Goal: Task Accomplishment & Management: Complete application form

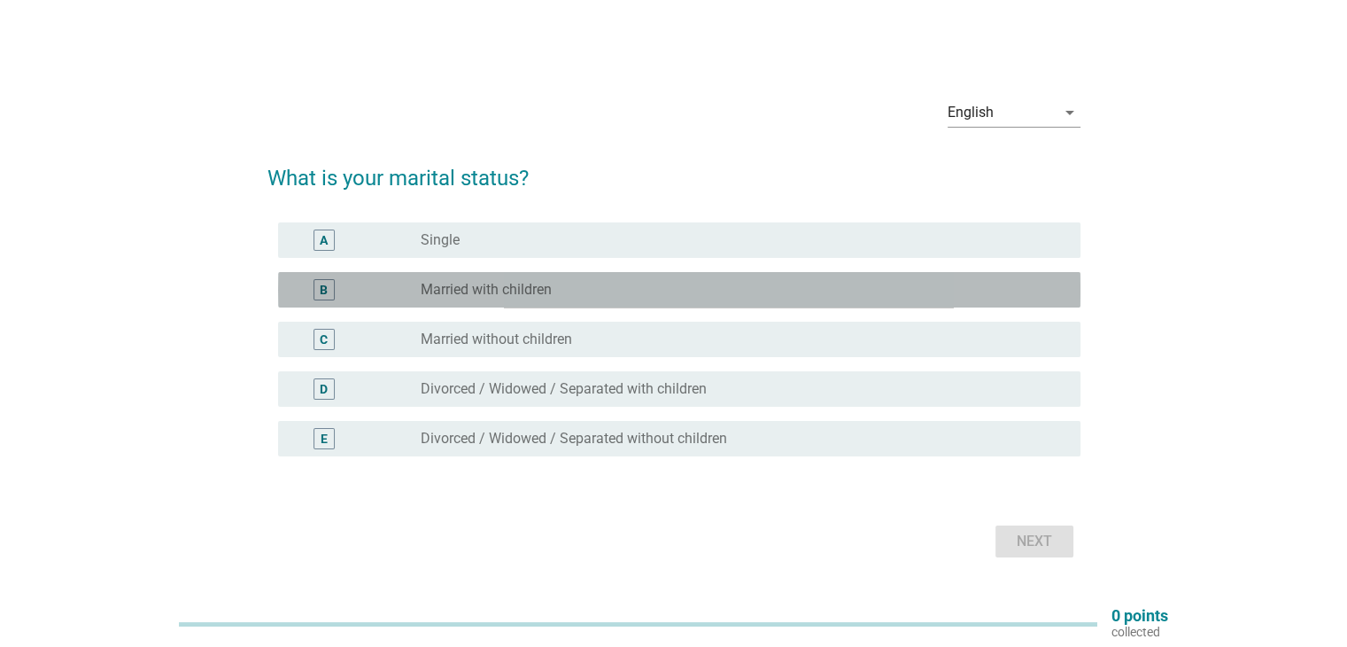
click at [381, 291] on div "B" at bounding box center [356, 289] width 129 height 21
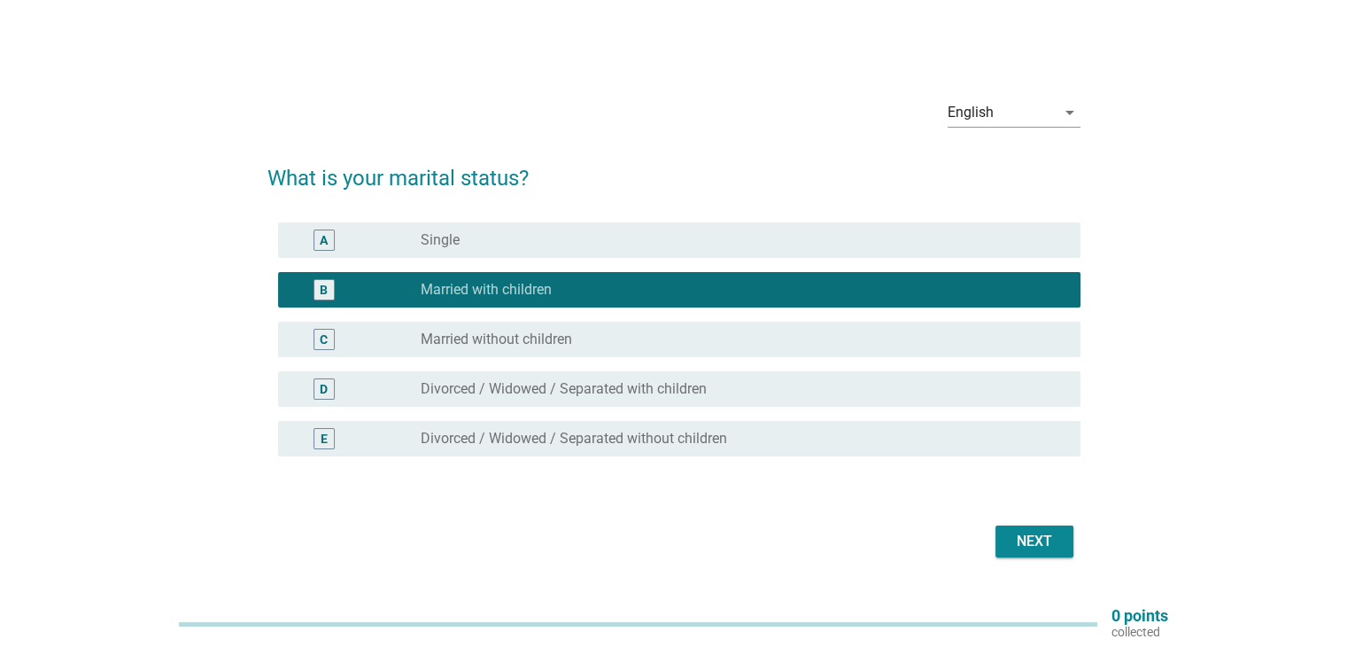
click at [1017, 539] on div "Next" at bounding box center [1035, 541] width 50 height 21
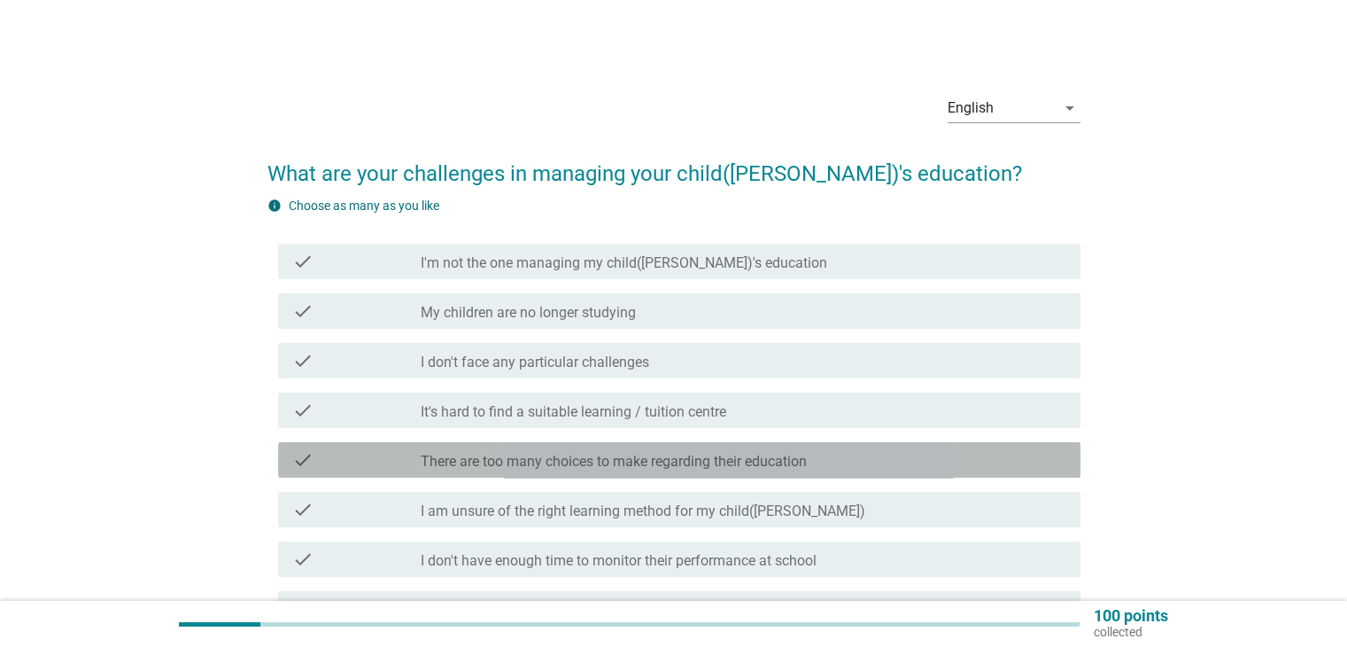
click at [574, 465] on label "There are too many choices to make regarding their education" at bounding box center [614, 462] width 386 height 18
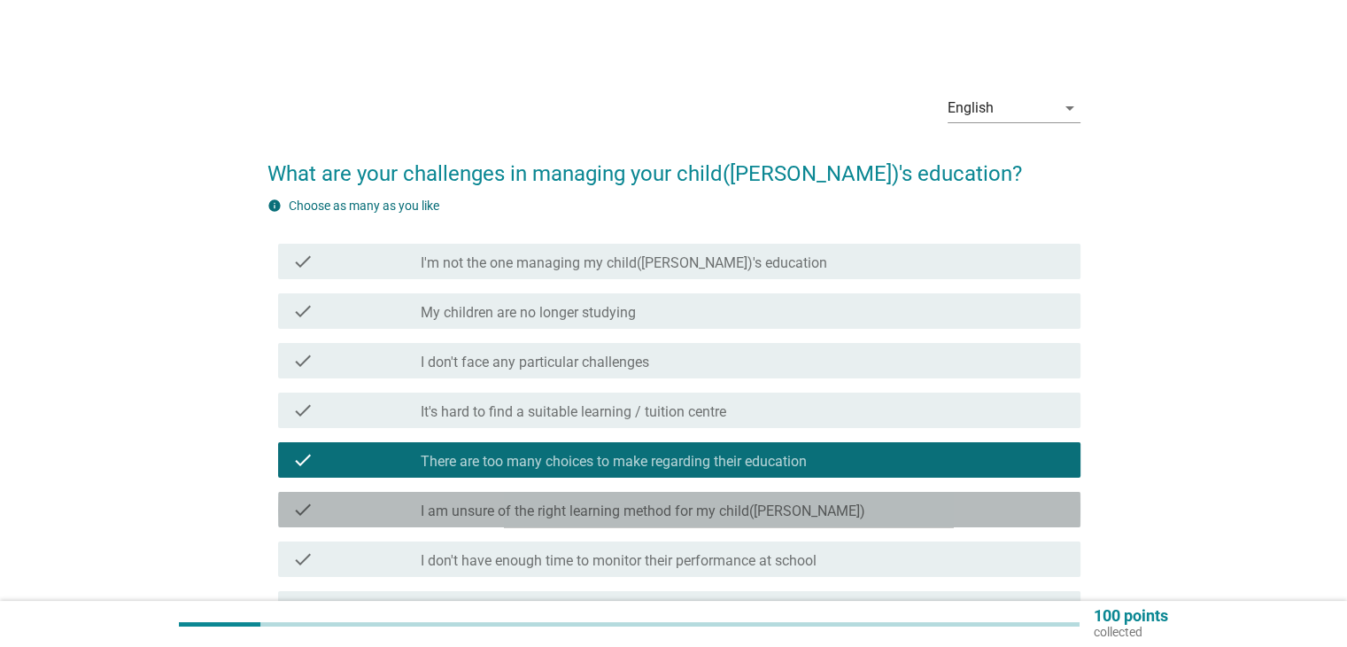
click at [595, 504] on label "I am unsure of the right learning method for my child([PERSON_NAME])" at bounding box center [643, 511] width 445 height 18
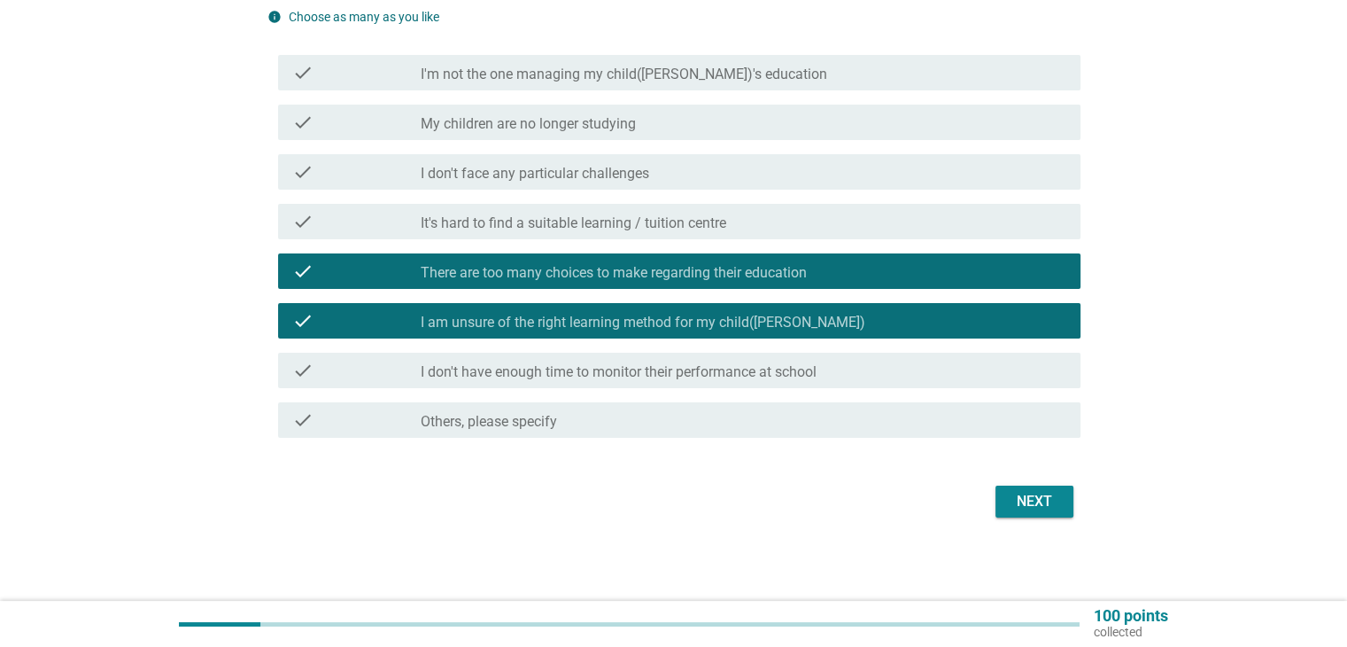
scroll to position [190, 0]
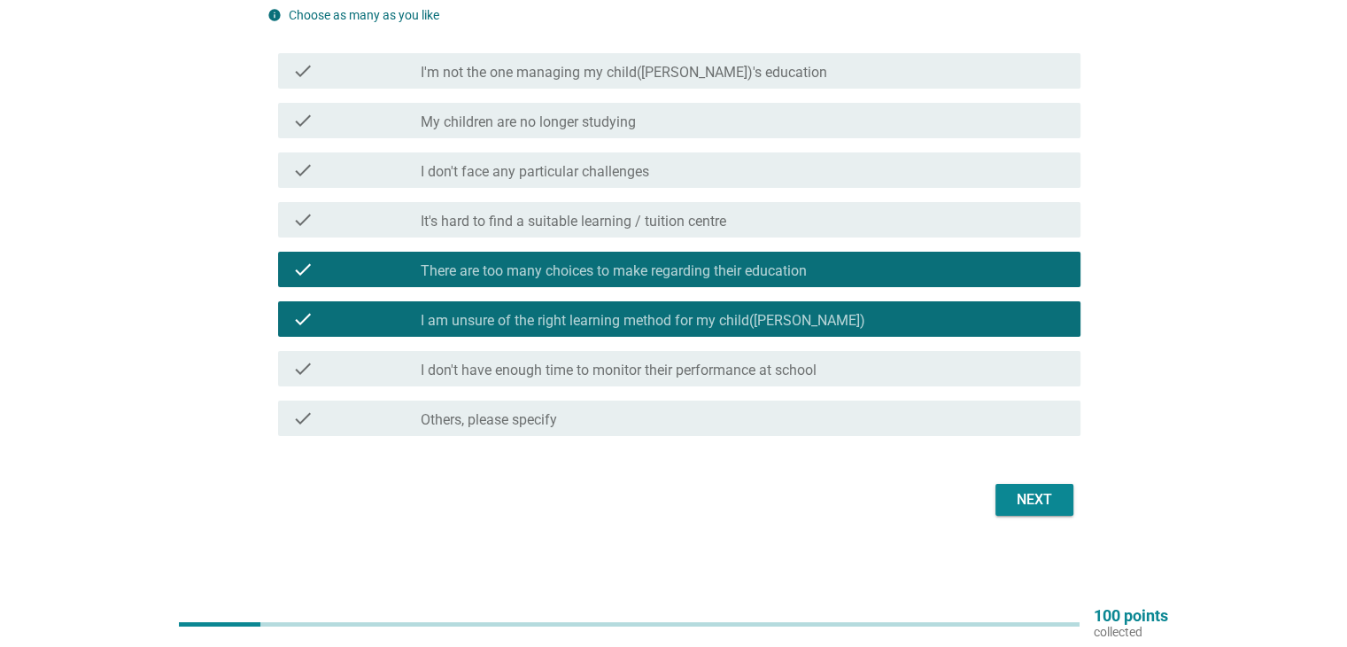
click at [1059, 504] on div "Next" at bounding box center [1035, 499] width 50 height 21
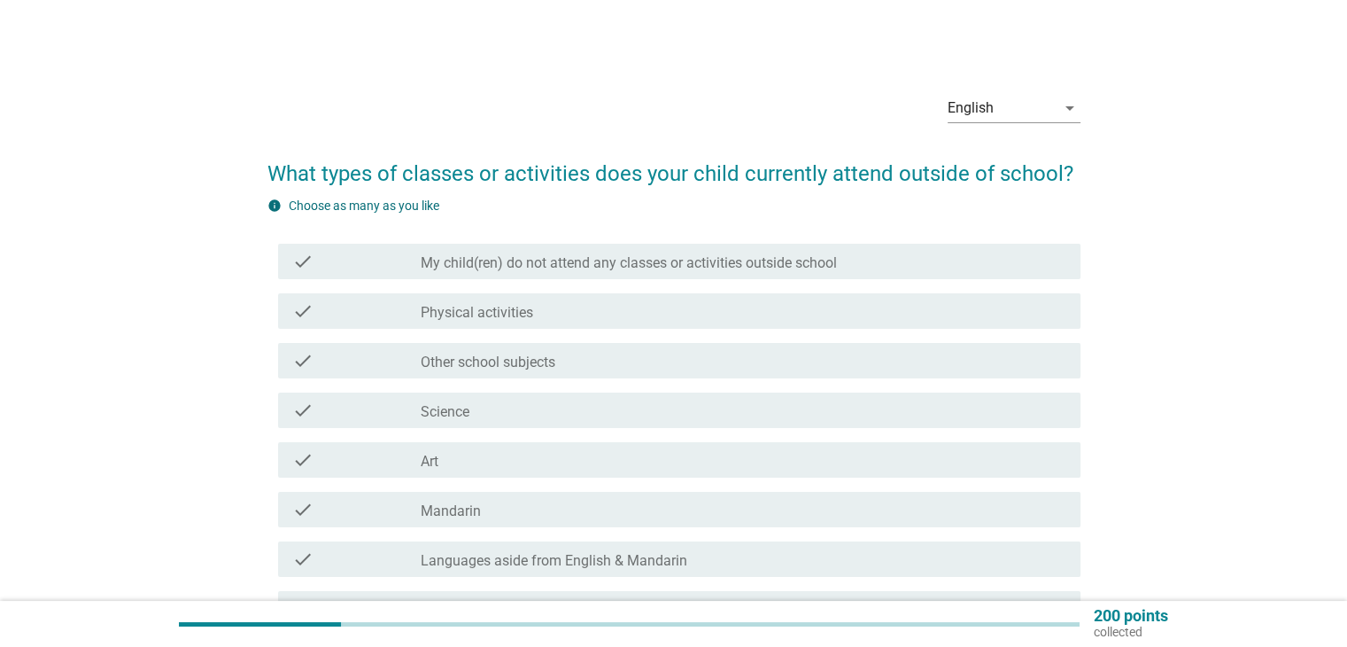
click at [656, 318] on div "check_box_outline_blank Physical activities" at bounding box center [743, 310] width 645 height 21
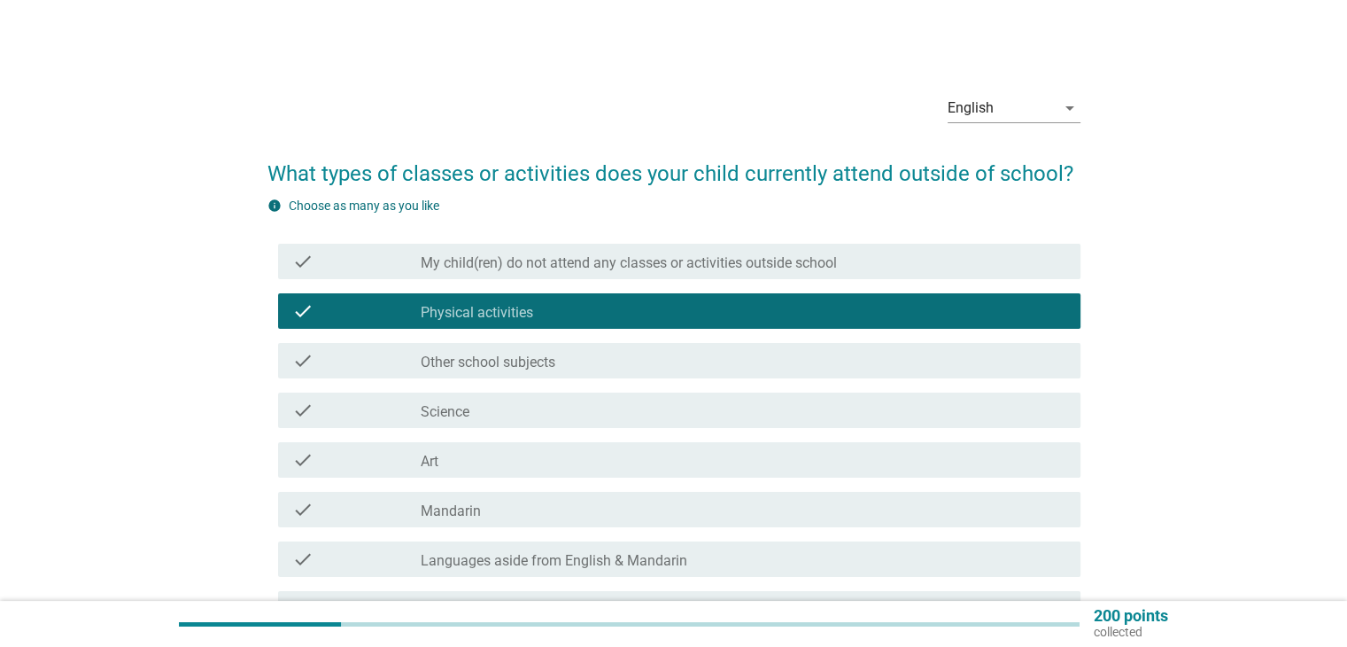
scroll to position [89, 0]
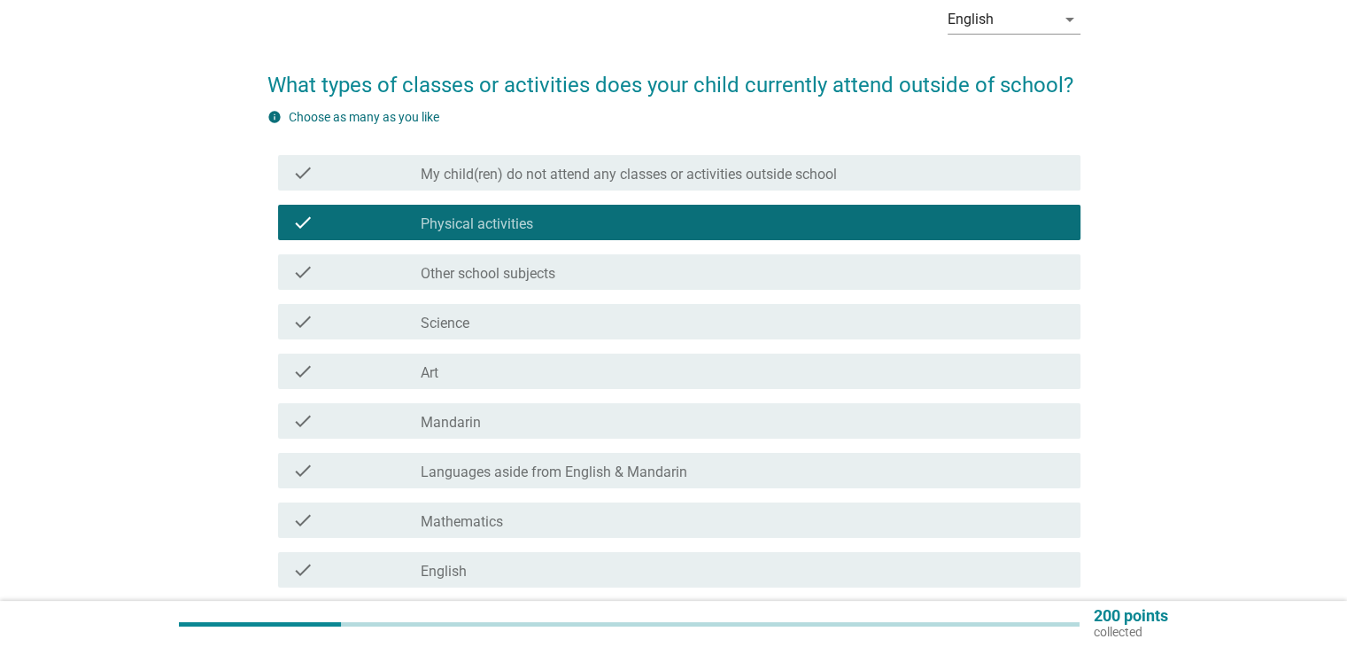
click at [687, 324] on div "check_box_outline_blank Science" at bounding box center [743, 321] width 645 height 21
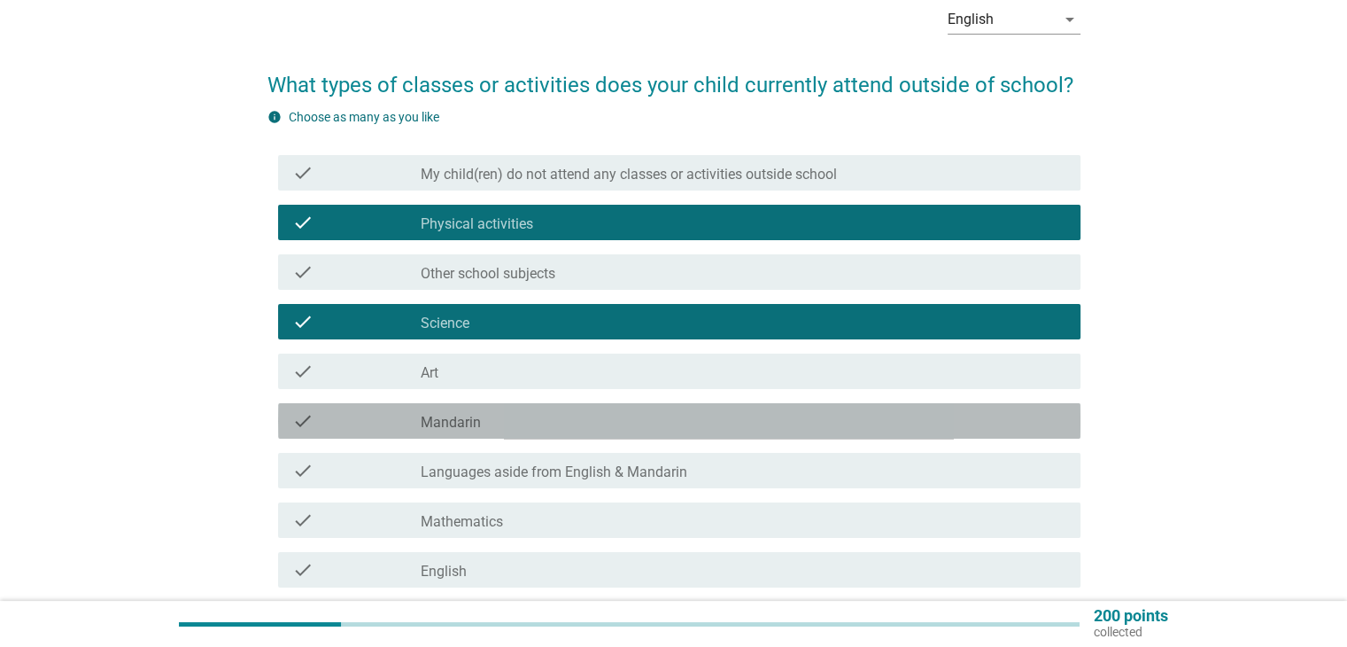
click at [648, 433] on div "check check_box_outline_blank Mandarin" at bounding box center [679, 420] width 803 height 35
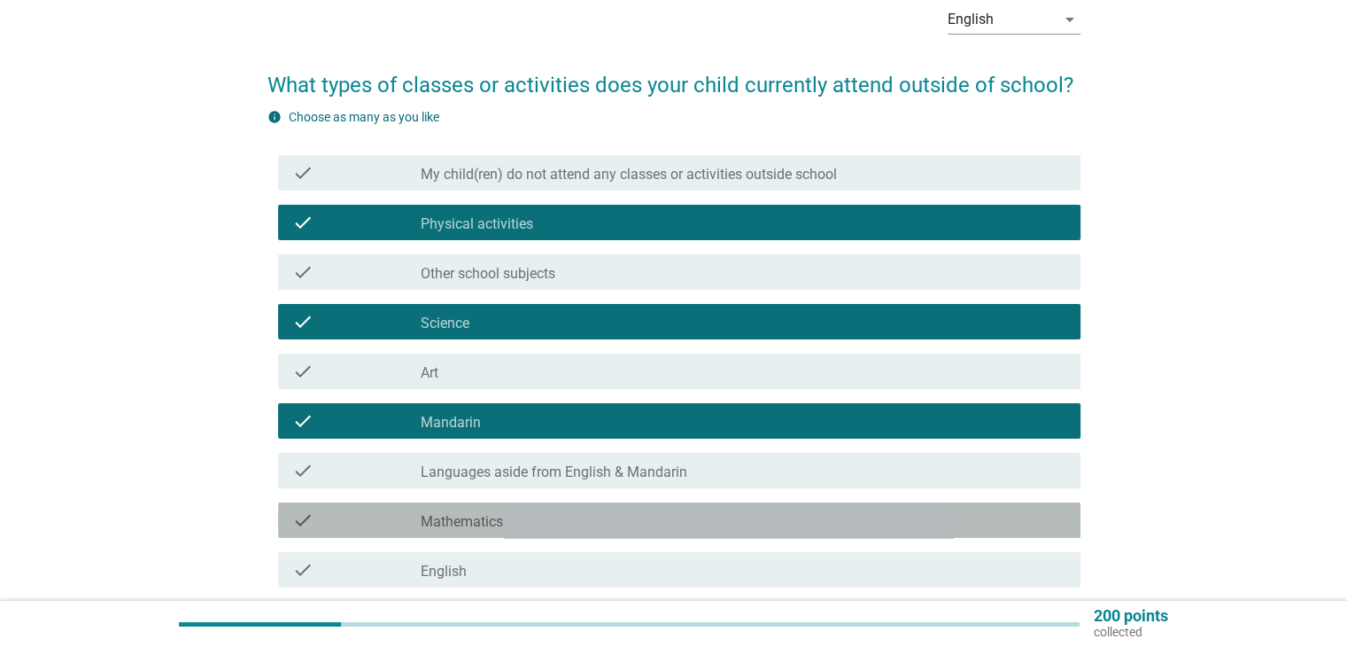
click at [572, 532] on div "check check_box_outline_blank Mathematics" at bounding box center [679, 519] width 803 height 35
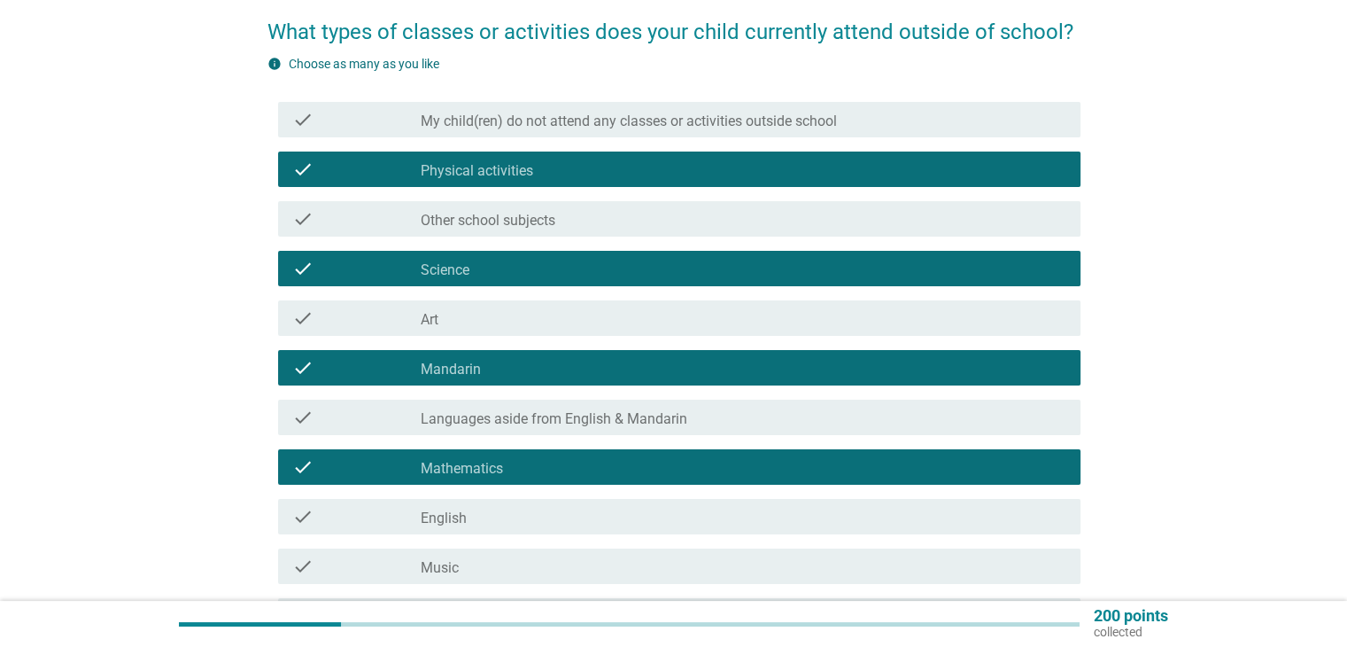
scroll to position [339, 0]
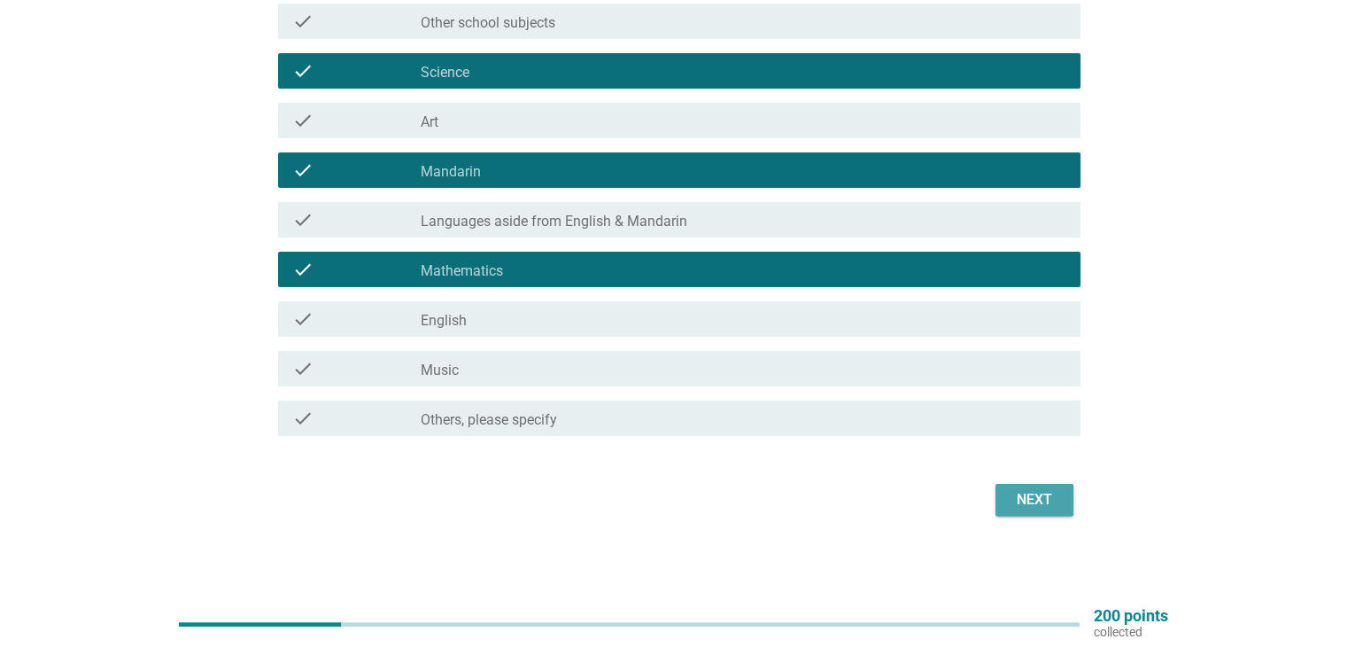
click at [1017, 510] on button "Next" at bounding box center [1035, 500] width 78 height 32
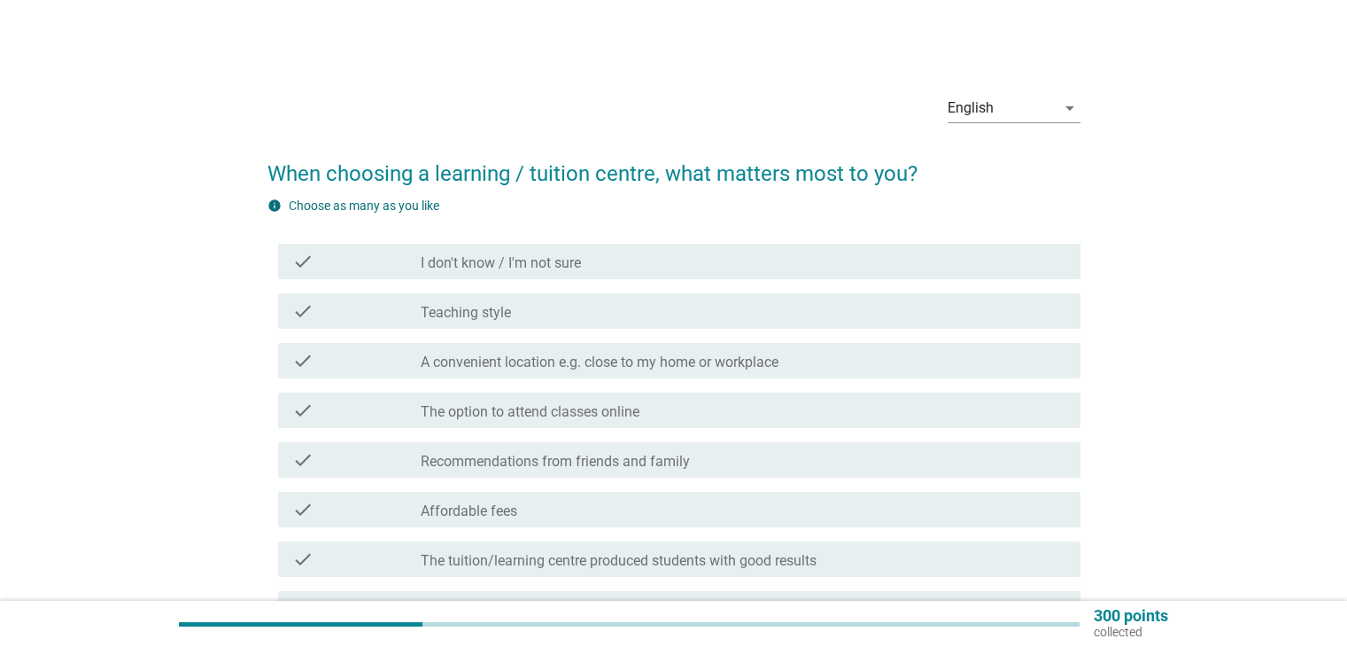
click at [588, 316] on div "check_box_outline_blank Teaching style" at bounding box center [743, 310] width 645 height 21
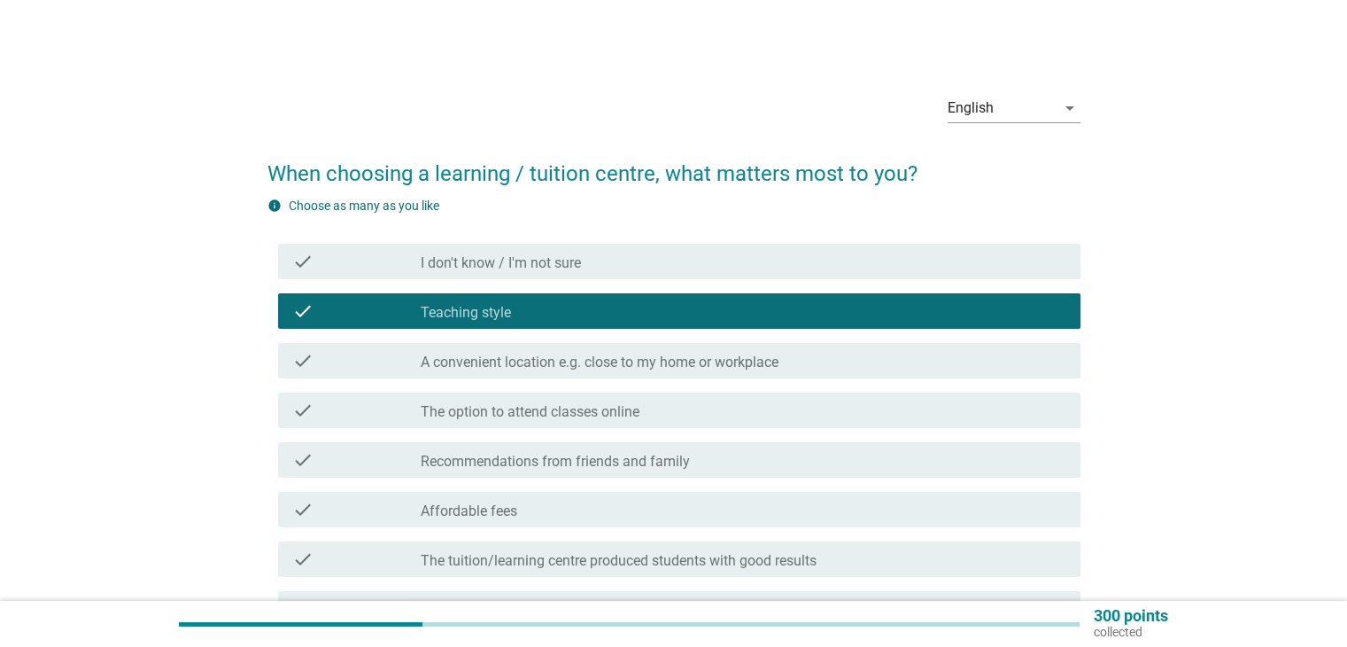
click at [598, 367] on label "A convenient location e.g. close to my home or workplace" at bounding box center [600, 362] width 358 height 18
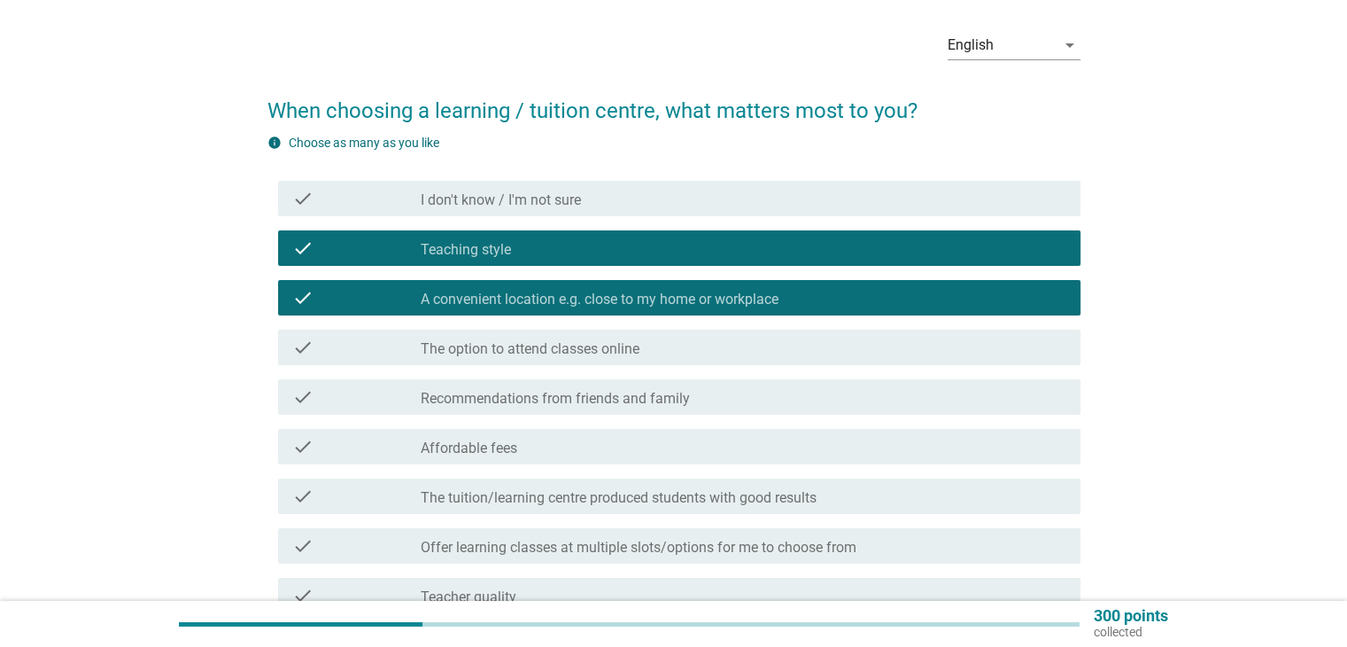
scroll to position [89, 0]
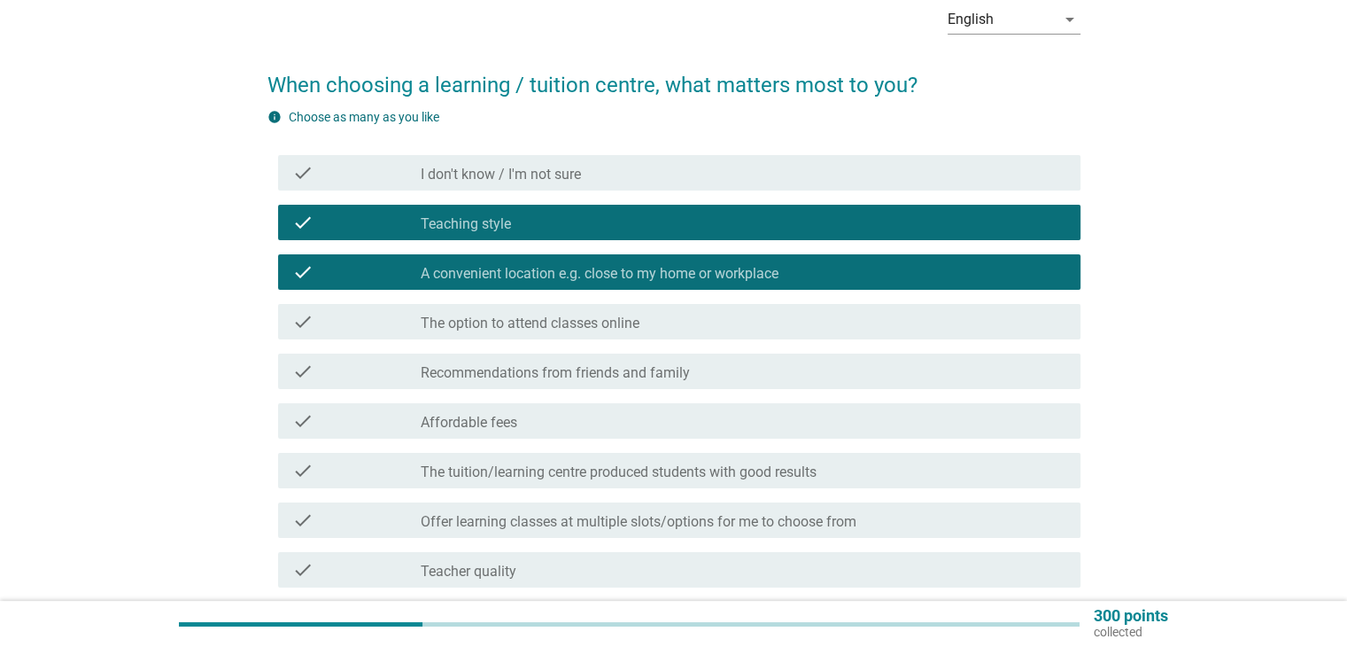
click at [638, 423] on div "check_box_outline_blank Affordable fees" at bounding box center [743, 420] width 645 height 21
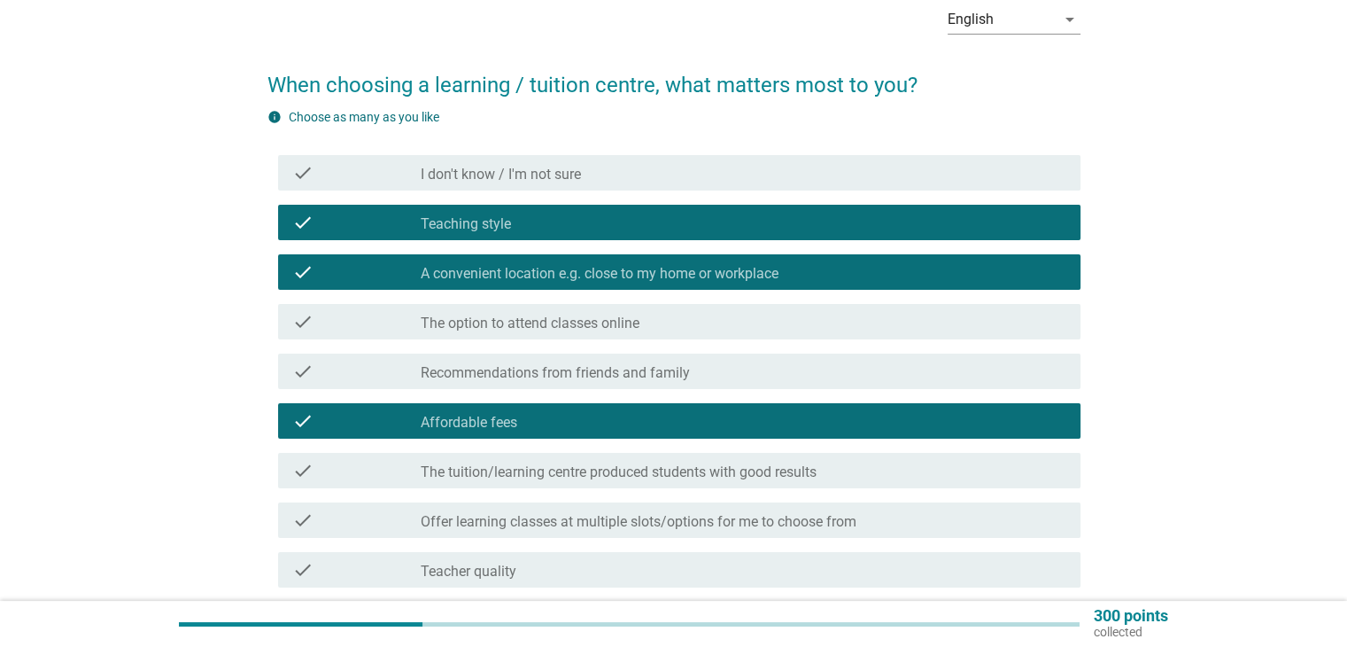
click at [685, 475] on label "The tuition/learning centre produced students with good results" at bounding box center [619, 472] width 396 height 18
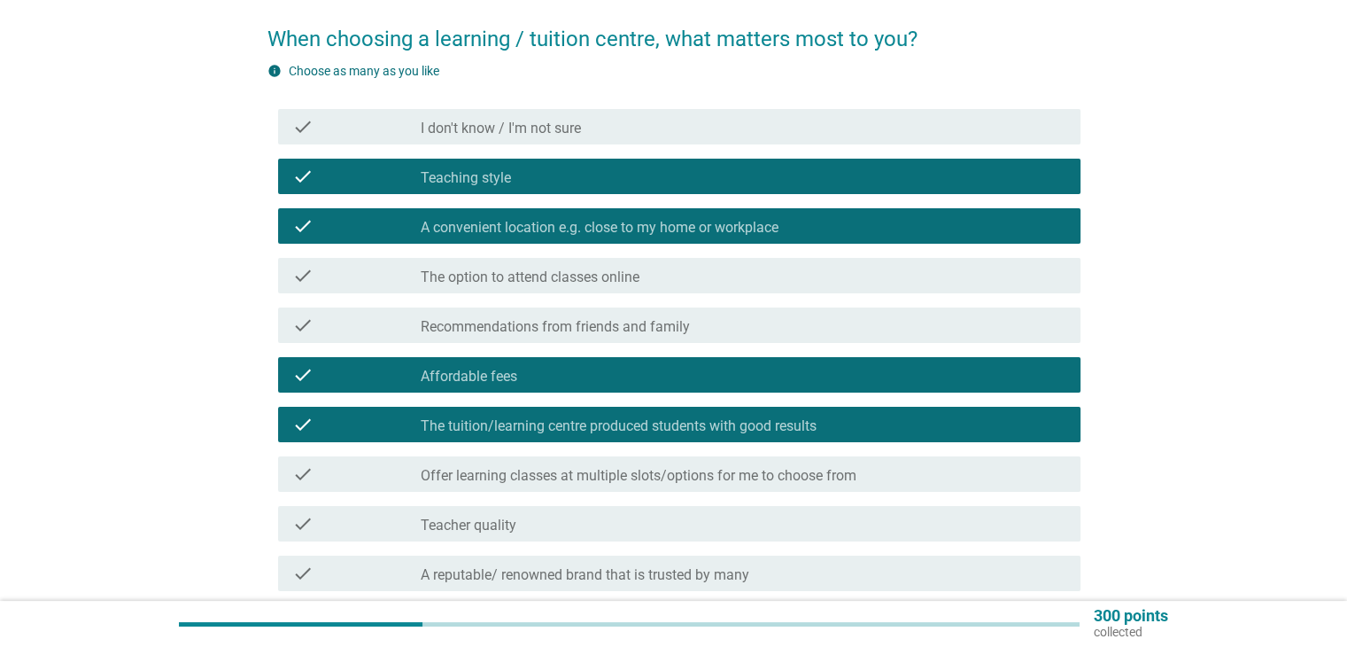
scroll to position [177, 0]
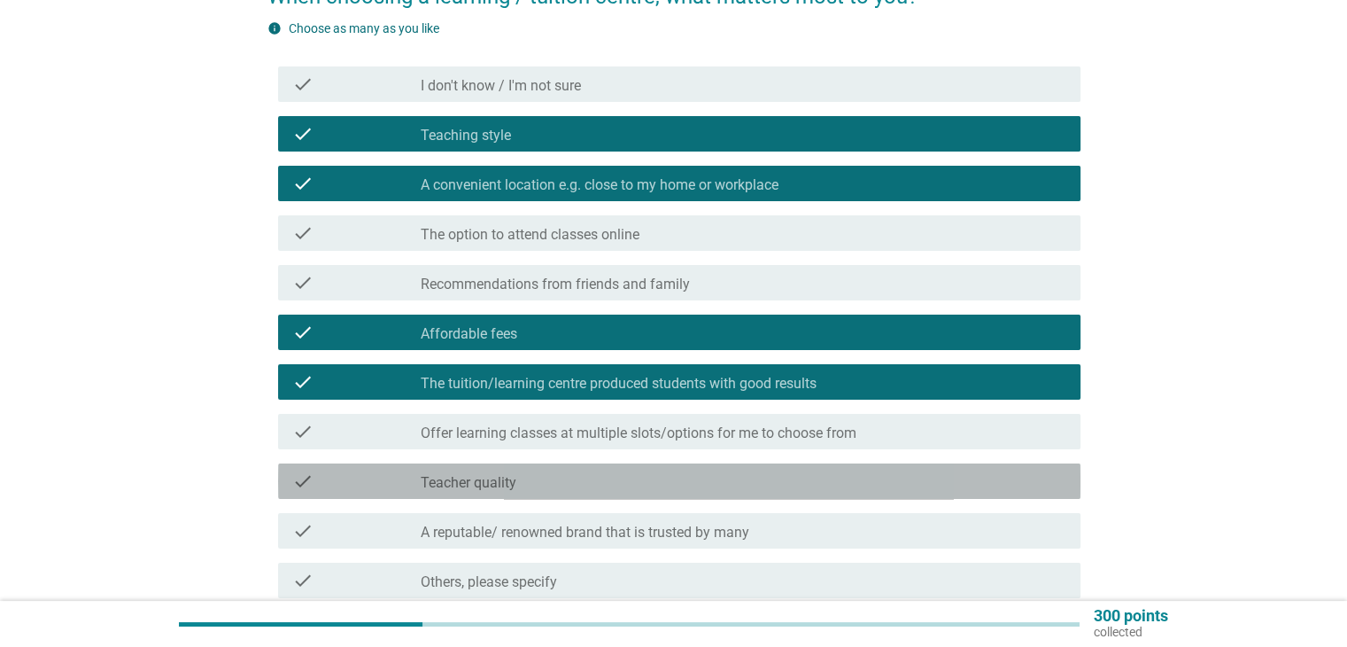
click at [670, 494] on div "check check_box_outline_blank Teacher quality" at bounding box center [679, 480] width 803 height 35
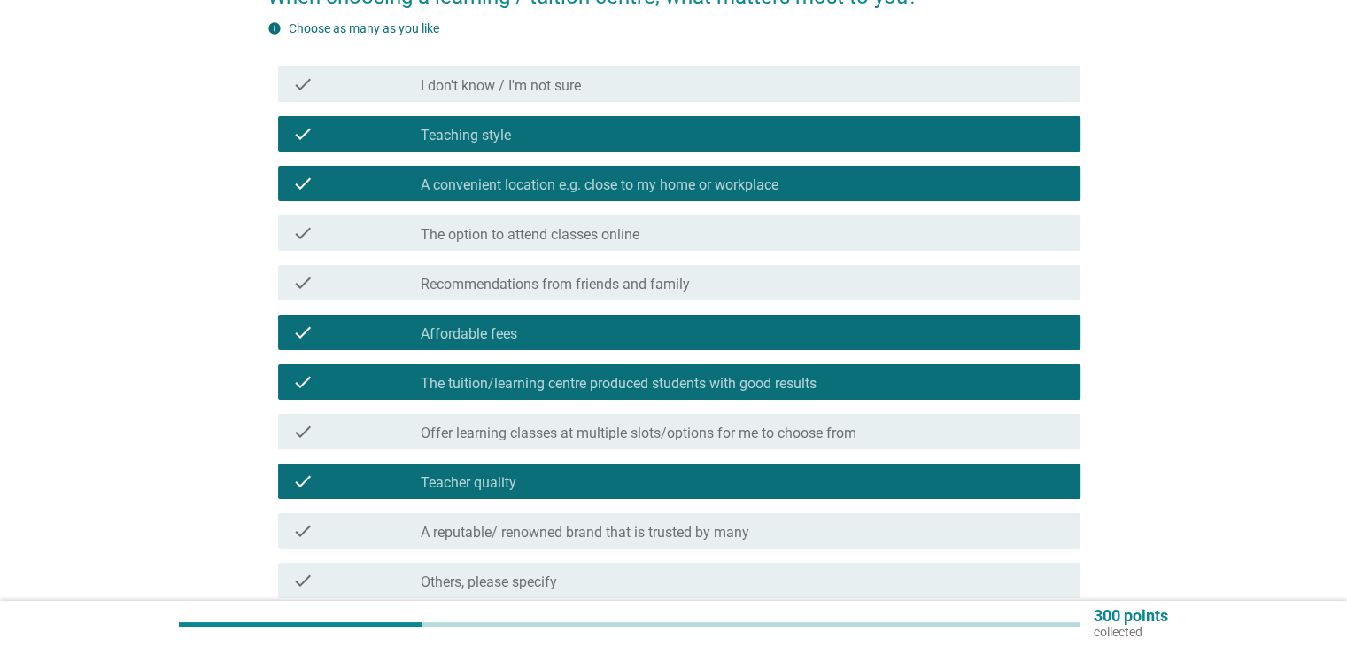
click at [749, 535] on label "A reputable/ renowned brand that is trusted by many" at bounding box center [585, 533] width 329 height 18
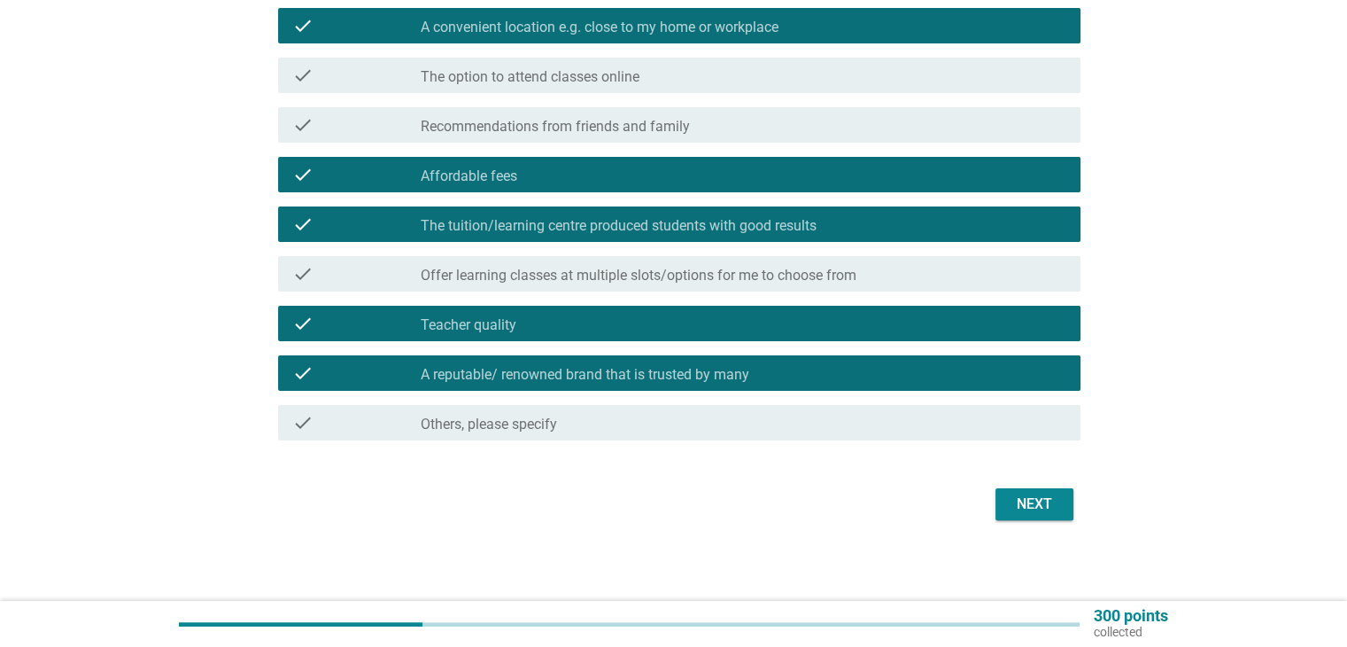
scroll to position [339, 0]
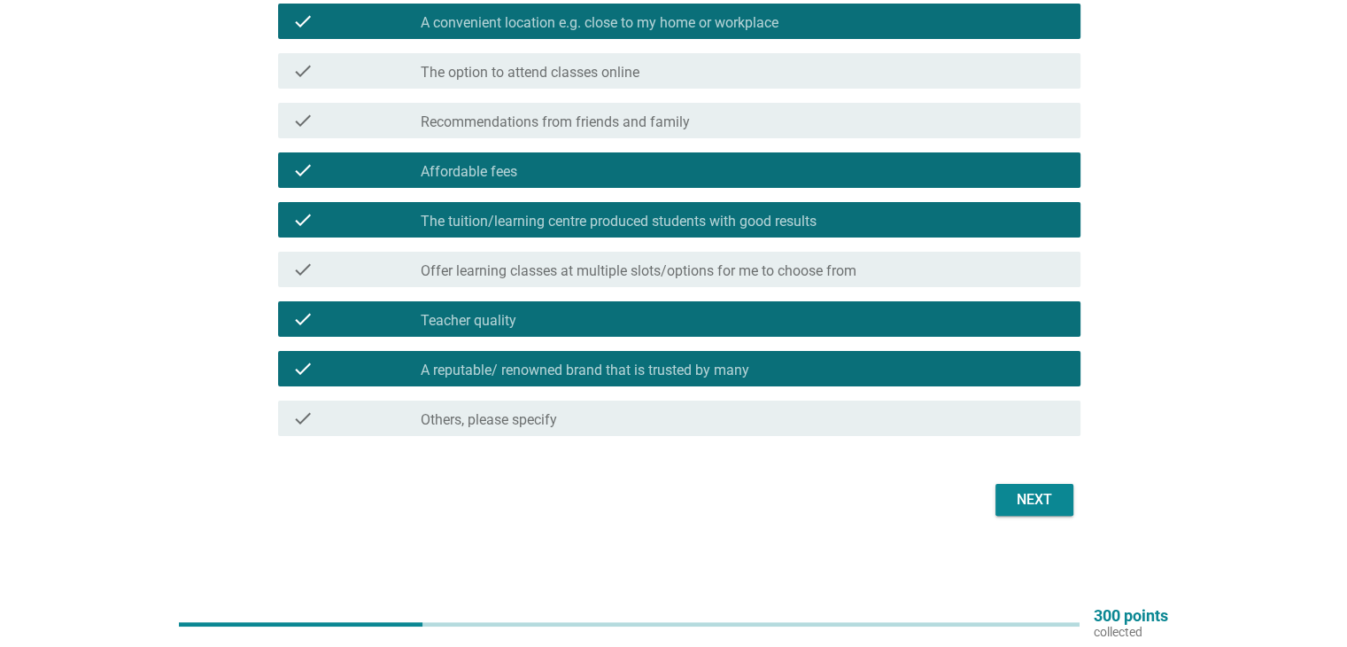
click at [1034, 503] on div "Next" at bounding box center [1035, 499] width 50 height 21
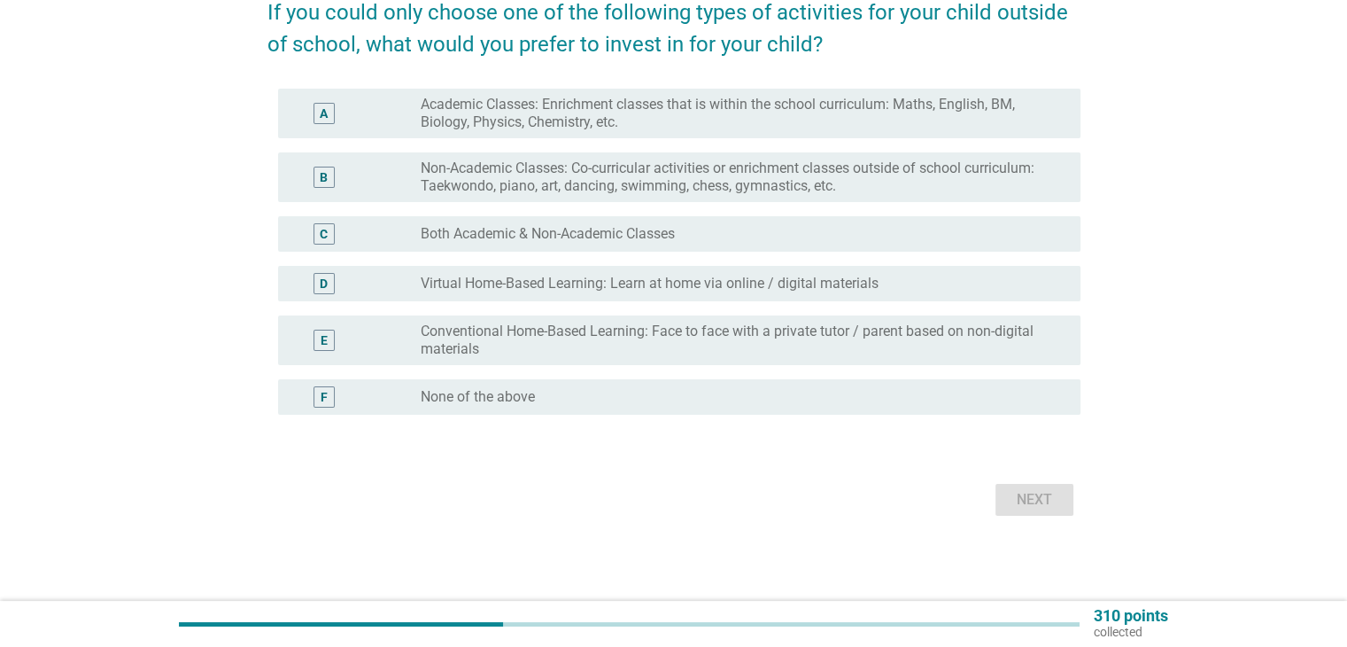
scroll to position [0, 0]
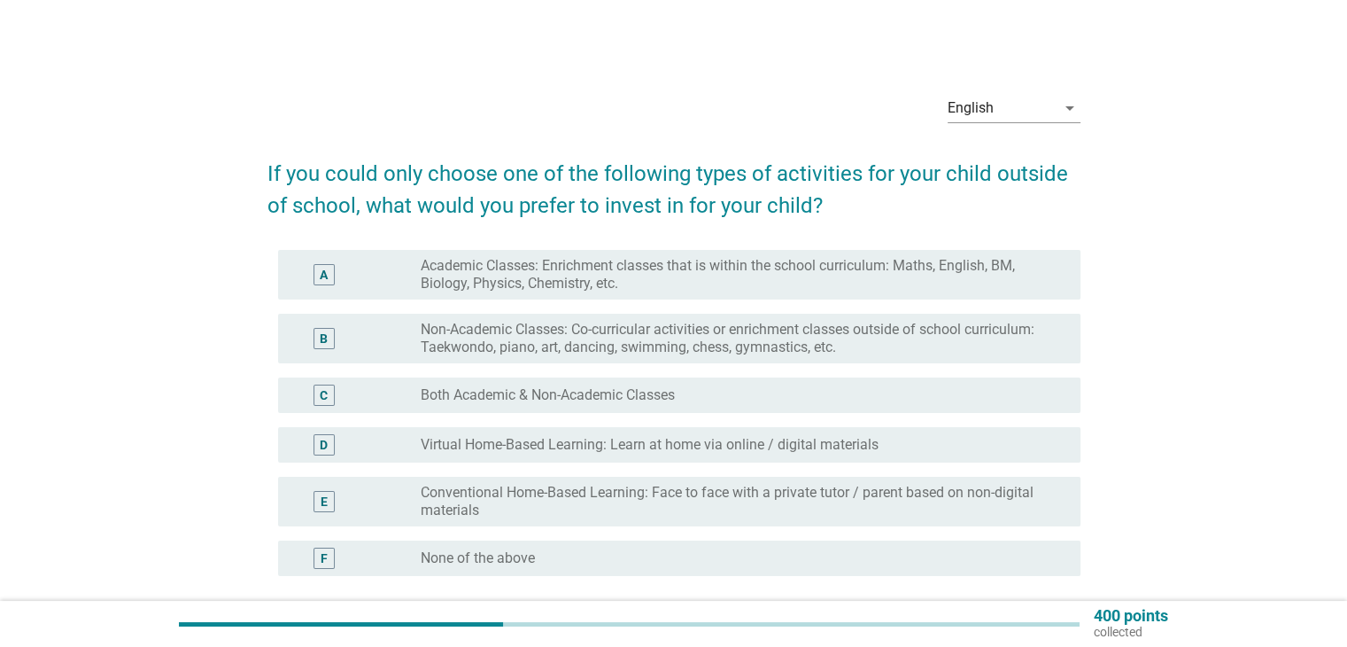
click at [735, 391] on div "radio_button_unchecked Both Academic & Non-Academic Classes" at bounding box center [736, 395] width 631 height 18
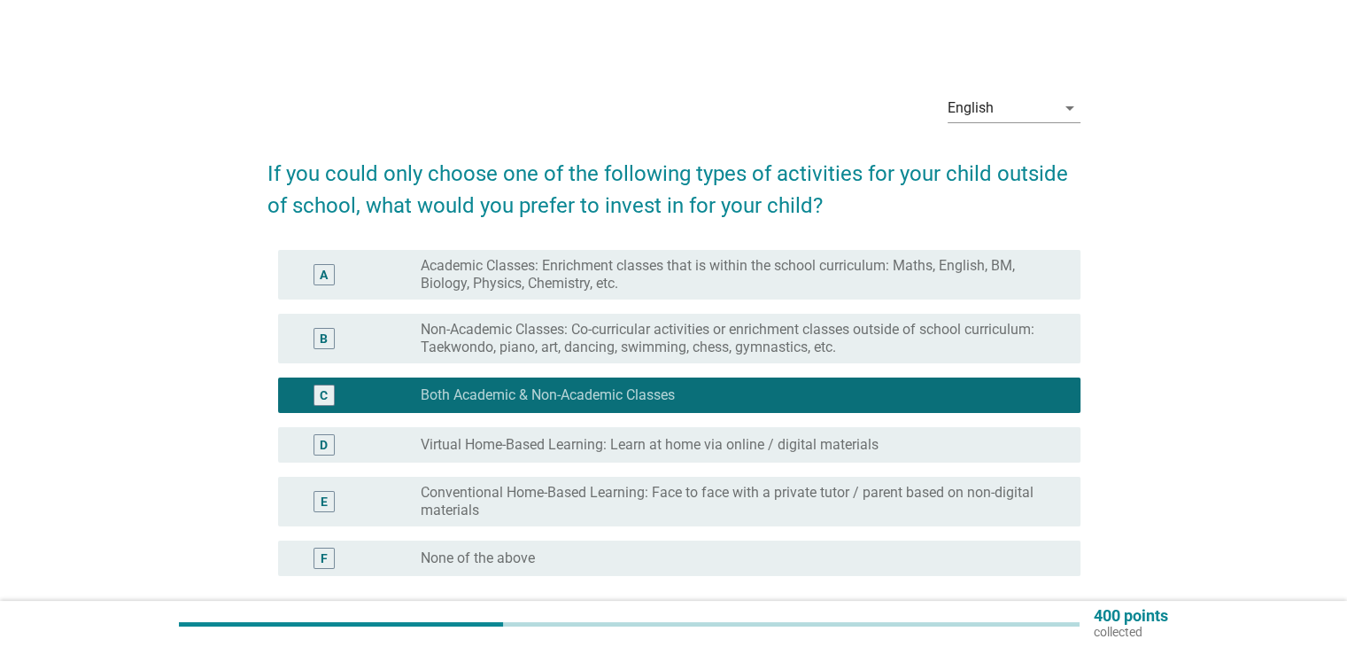
scroll to position [89, 0]
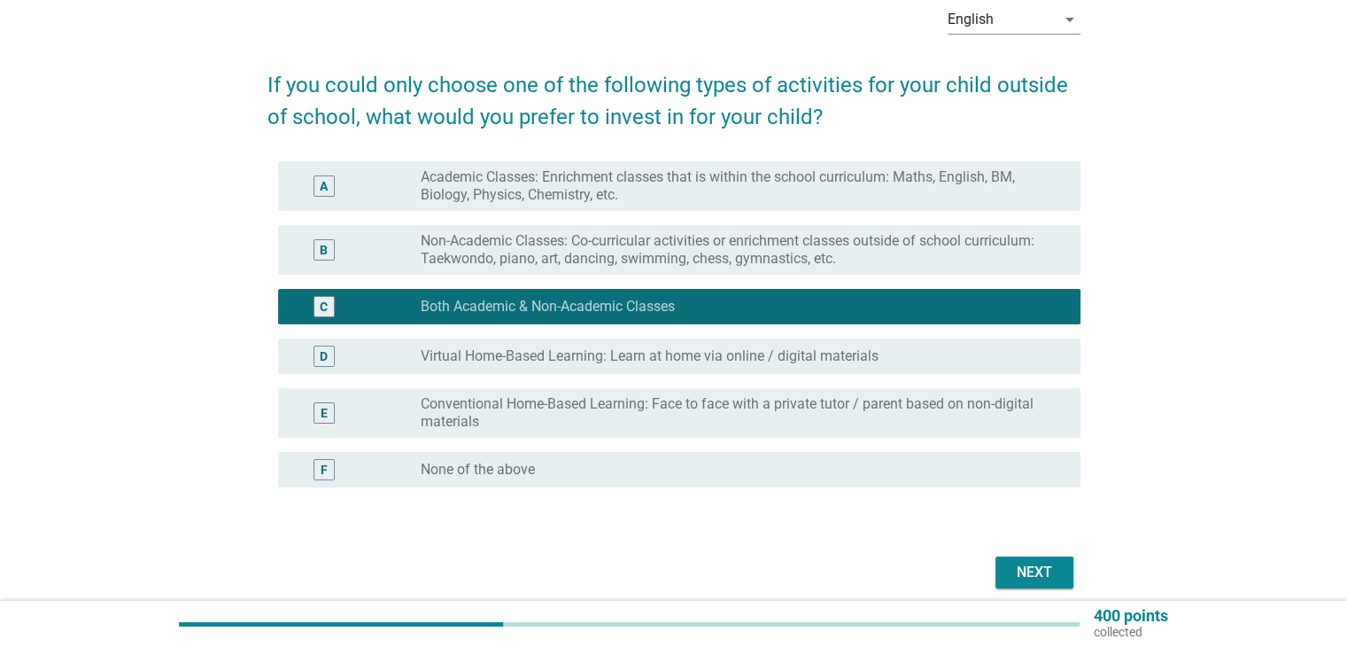
click at [972, 408] on label "Conventional Home-Based Learning: Face to face with a private tutor / parent ba…" at bounding box center [736, 412] width 631 height 35
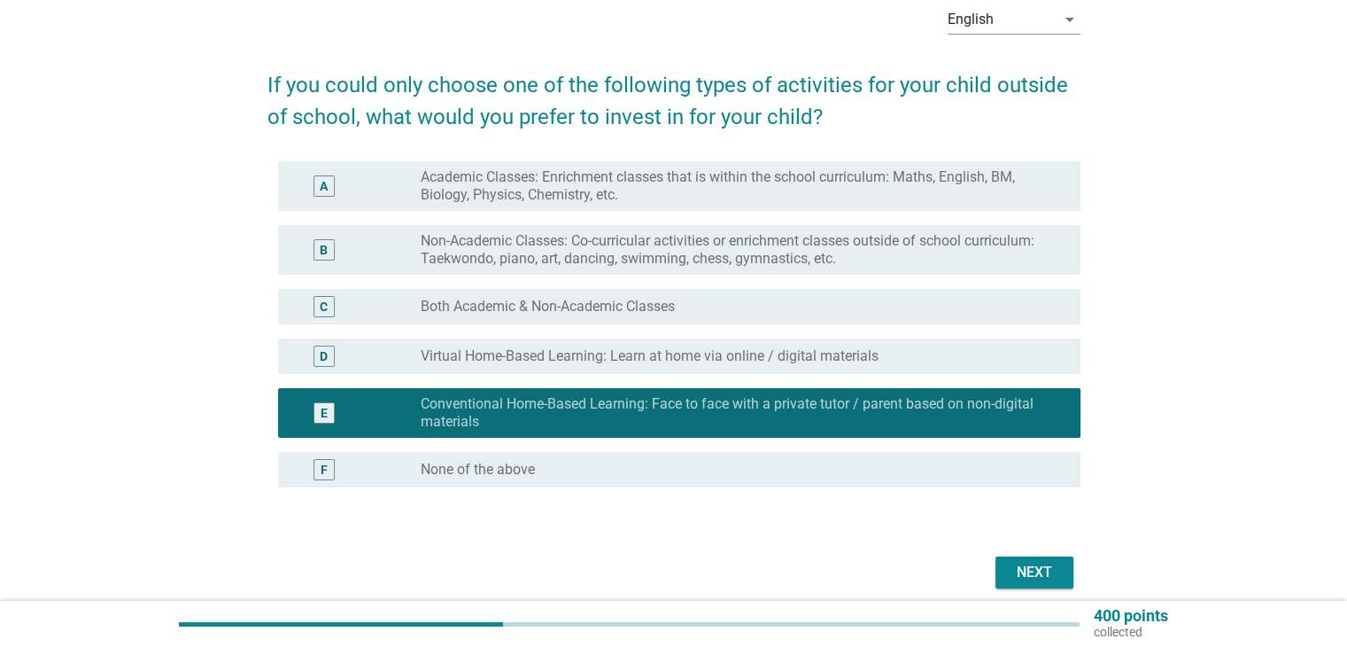
click at [918, 304] on div "radio_button_unchecked Both Academic & Non-Academic Classes" at bounding box center [736, 307] width 631 height 18
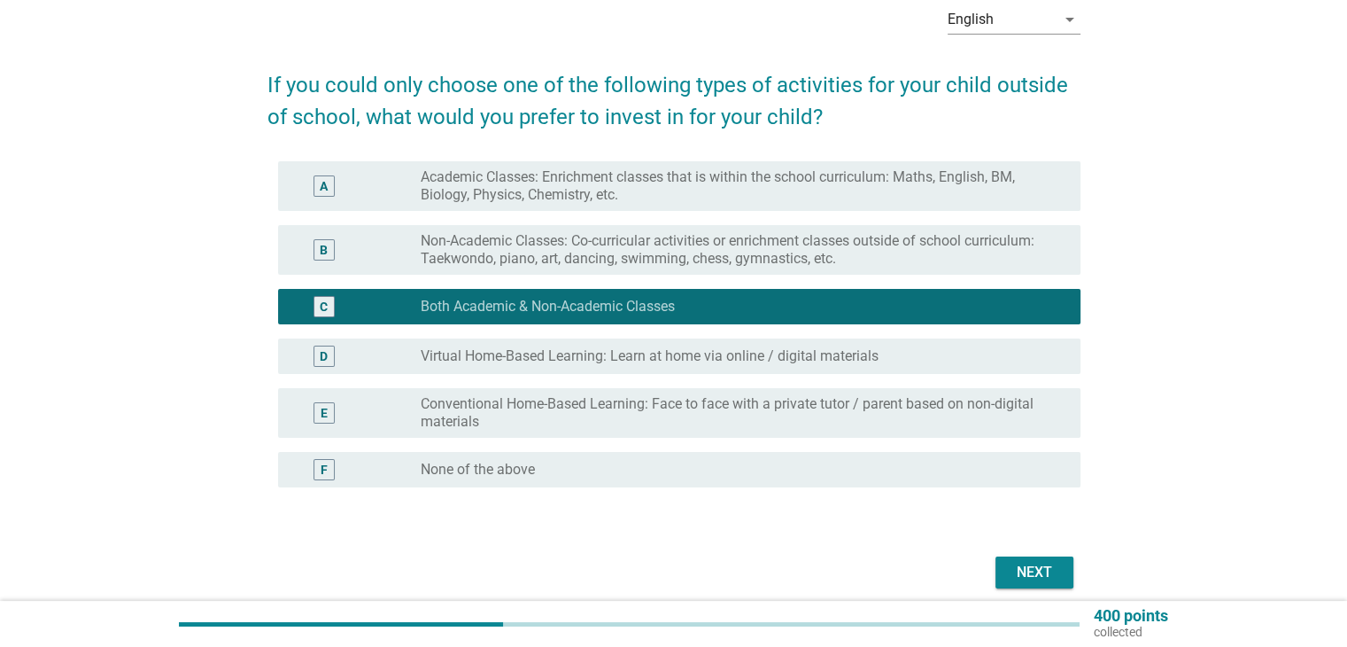
click at [1020, 573] on div "Next" at bounding box center [1035, 572] width 50 height 21
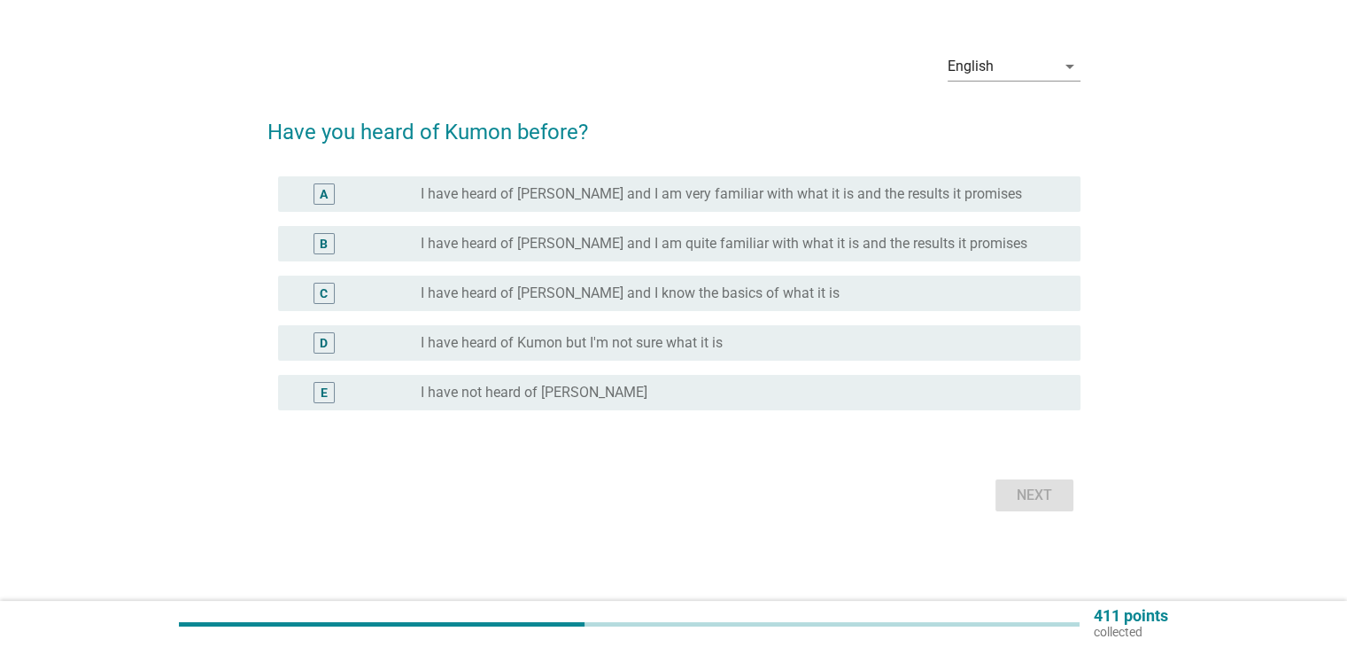
scroll to position [0, 0]
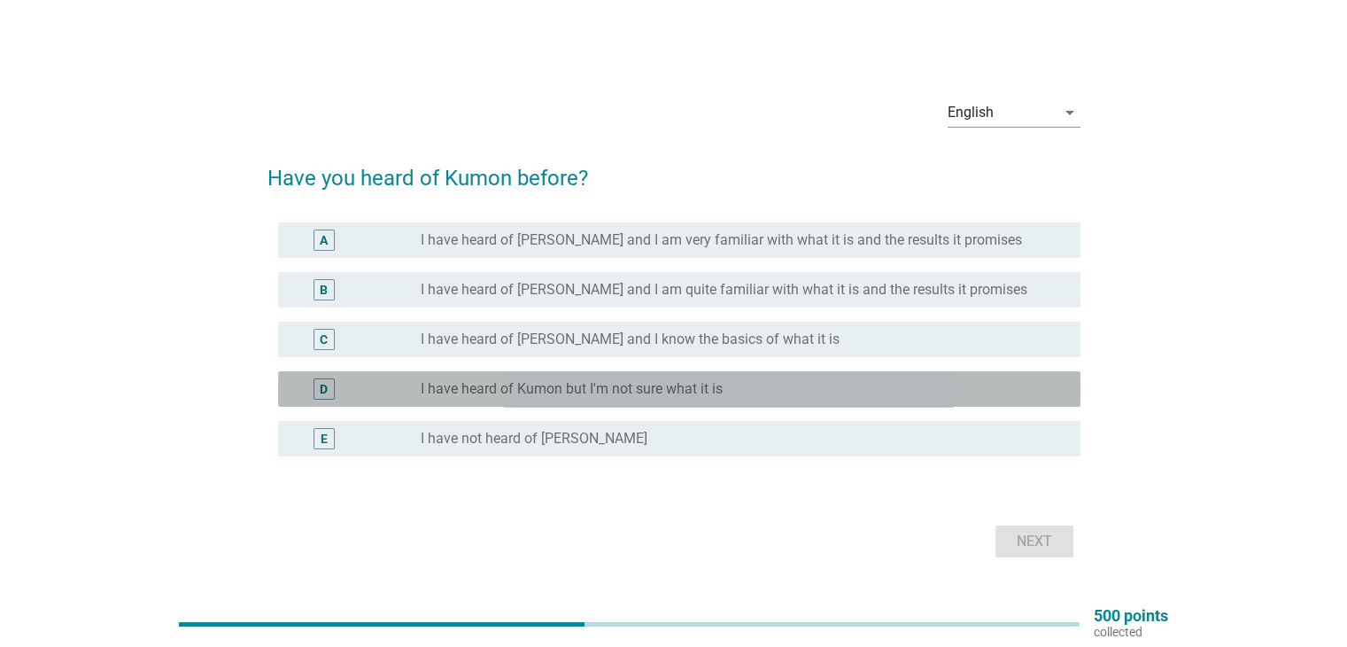
click at [780, 390] on div "radio_button_unchecked I have heard of Kumon but I'm not sure what it is" at bounding box center [736, 389] width 631 height 18
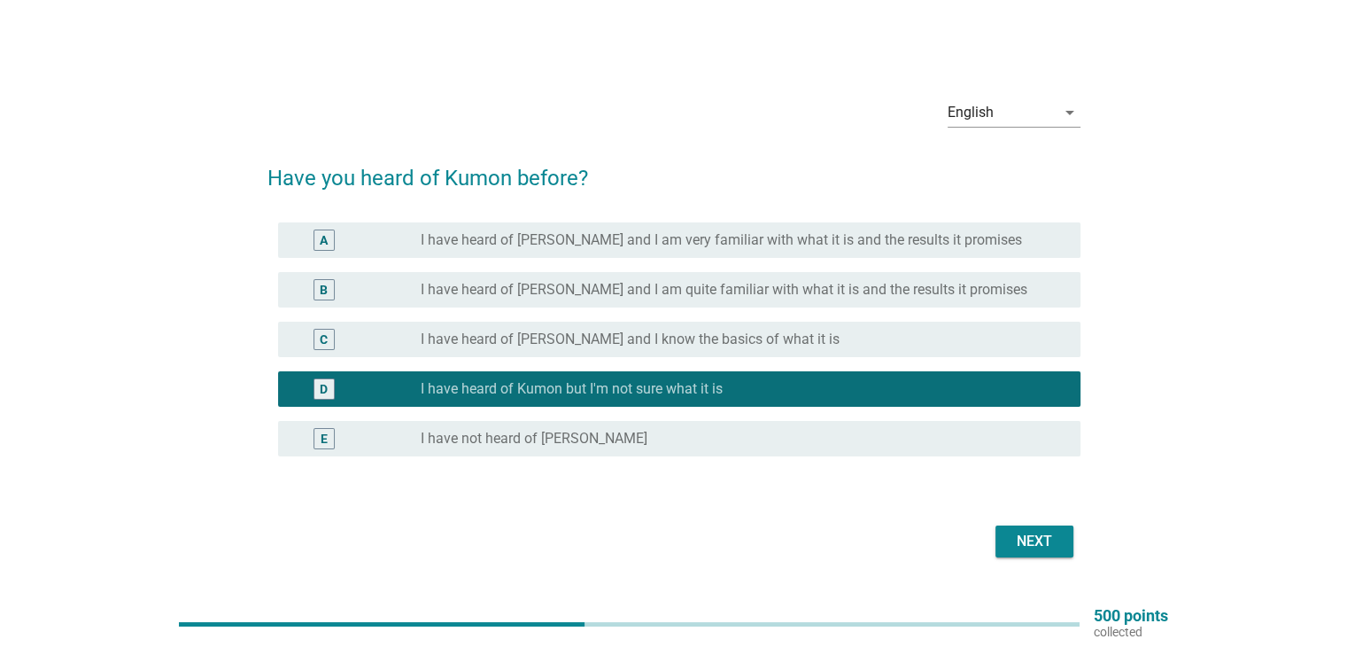
click at [1042, 554] on button "Next" at bounding box center [1035, 541] width 78 height 32
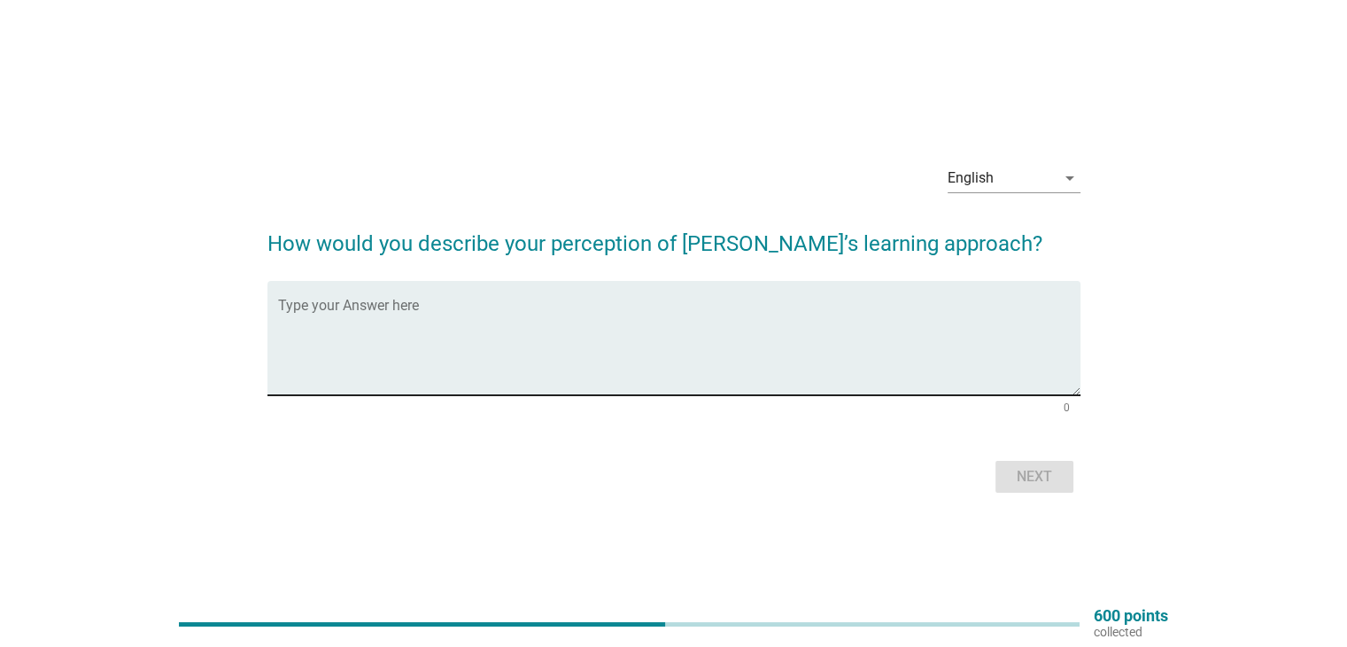
click at [553, 319] on textarea "Type your Answer here" at bounding box center [679, 348] width 803 height 93
click at [555, 317] on textarea "Type your Answer here" at bounding box center [679, 348] width 803 height 93
click at [476, 341] on textarea "Type your Answer here" at bounding box center [679, 348] width 803 height 93
type textarea "Not much comments"
click at [1017, 477] on div "Next" at bounding box center [1035, 476] width 50 height 21
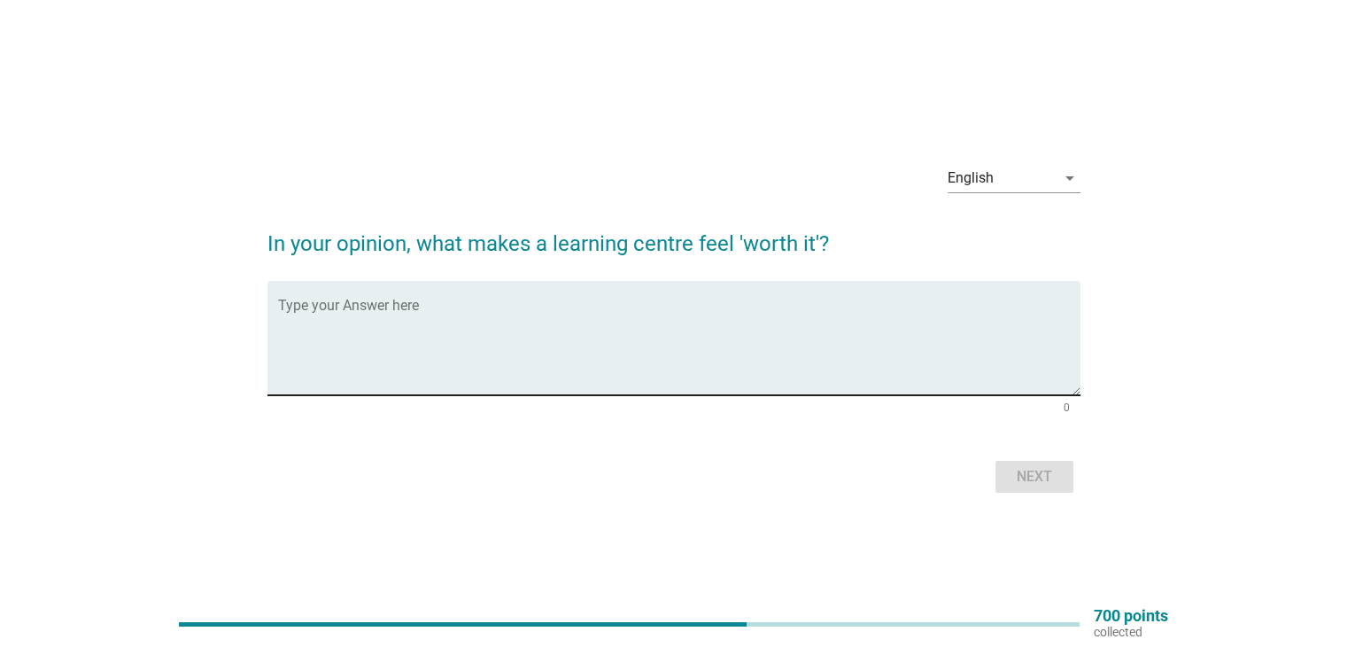
click at [795, 344] on textarea "Type your Answer here" at bounding box center [679, 348] width 803 height 93
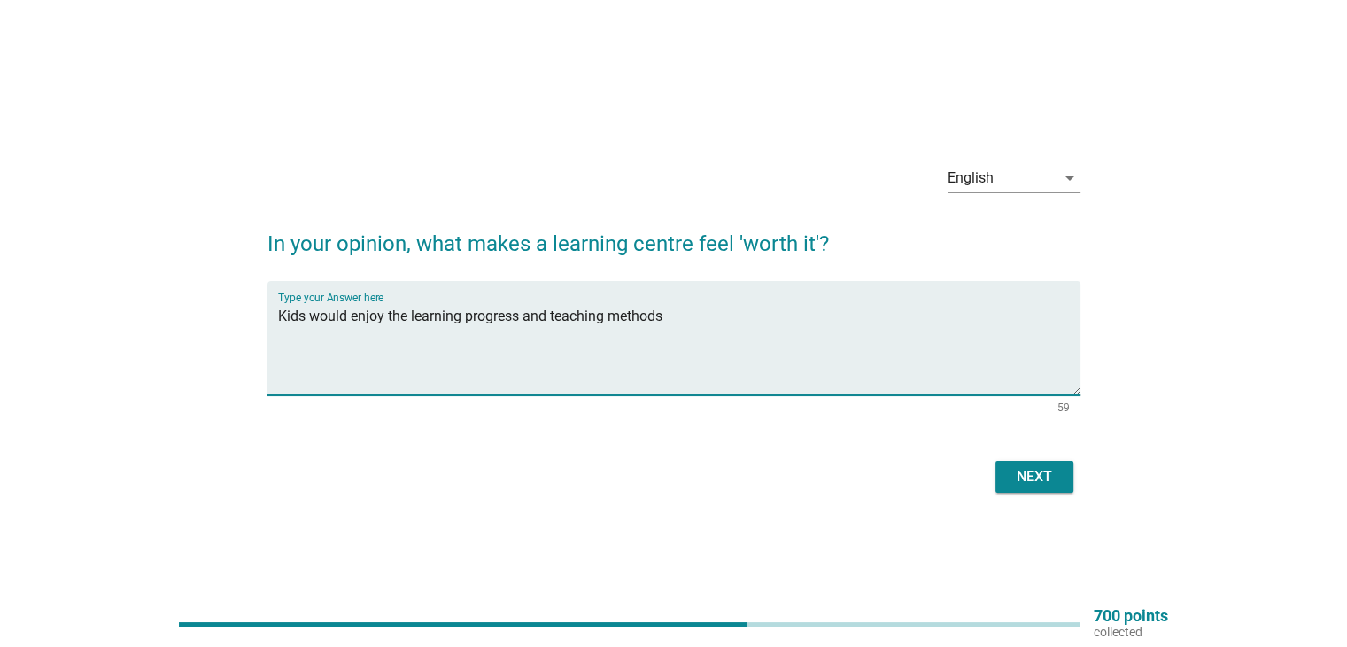
type textarea "Kids would enjoy the learning progress and teaching methods"
click at [1028, 479] on div "Next" at bounding box center [1035, 476] width 50 height 21
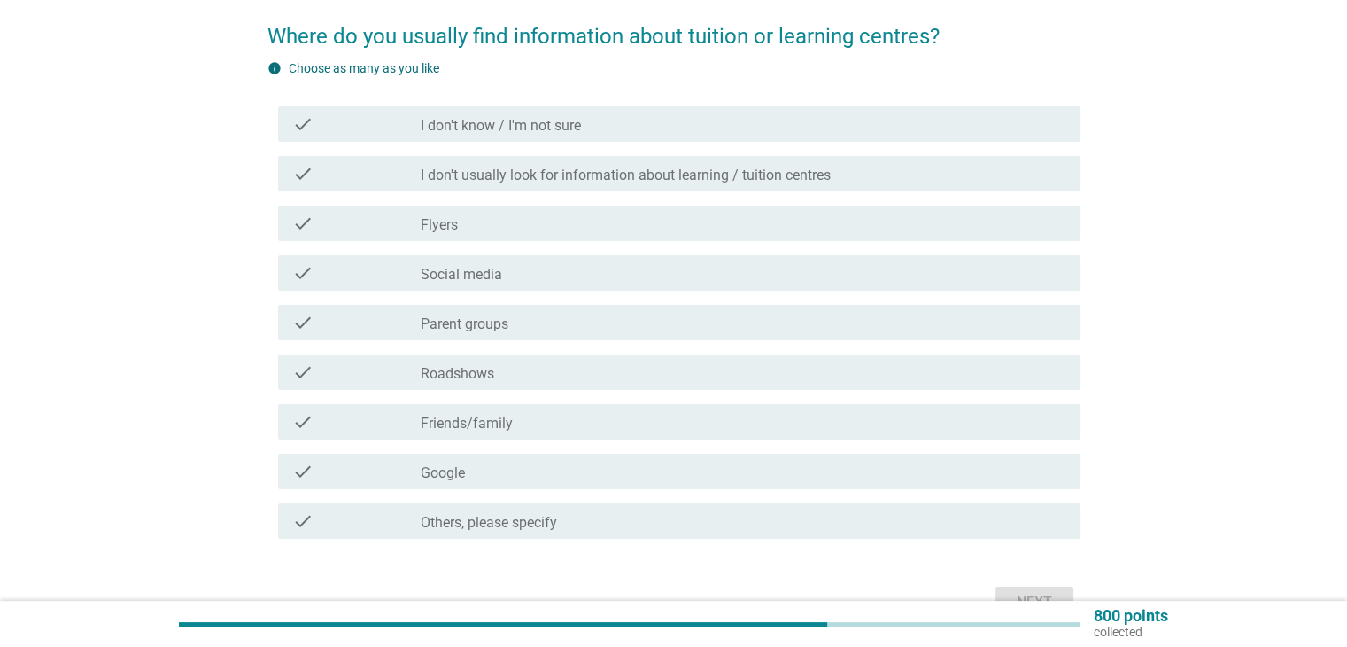
scroll to position [138, 0]
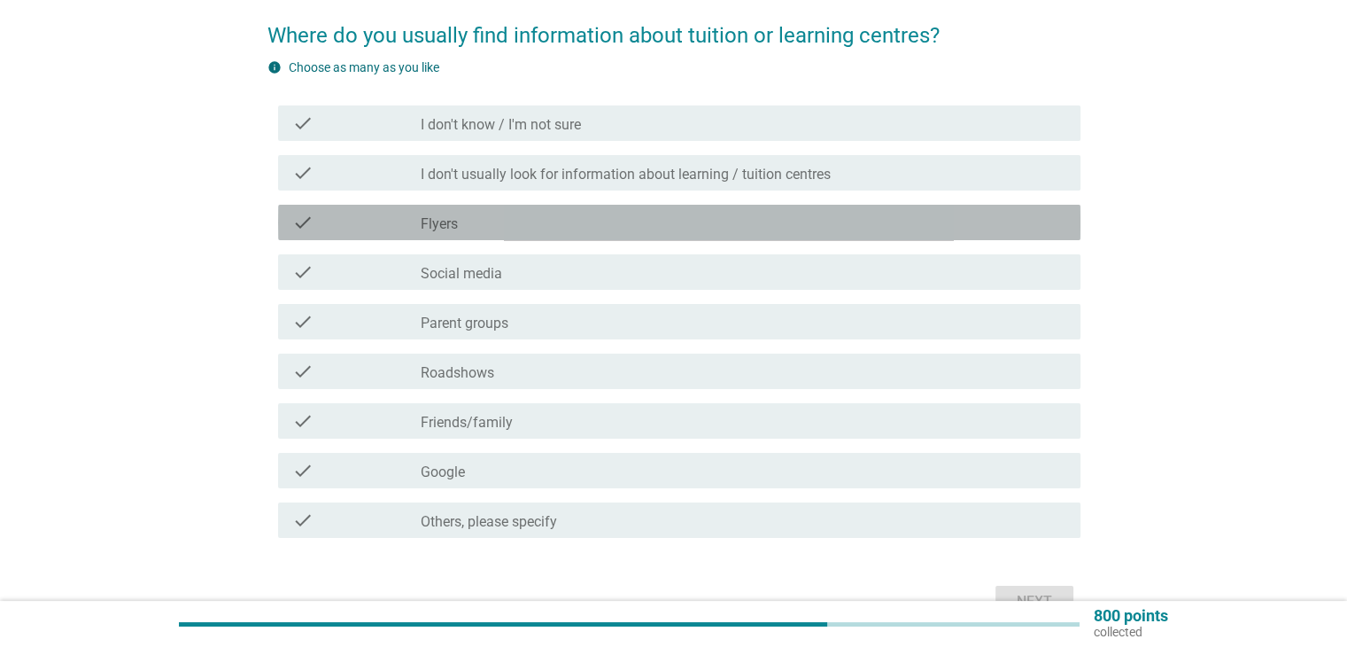
click at [865, 213] on div "check_box_outline_blank Flyers" at bounding box center [743, 222] width 645 height 21
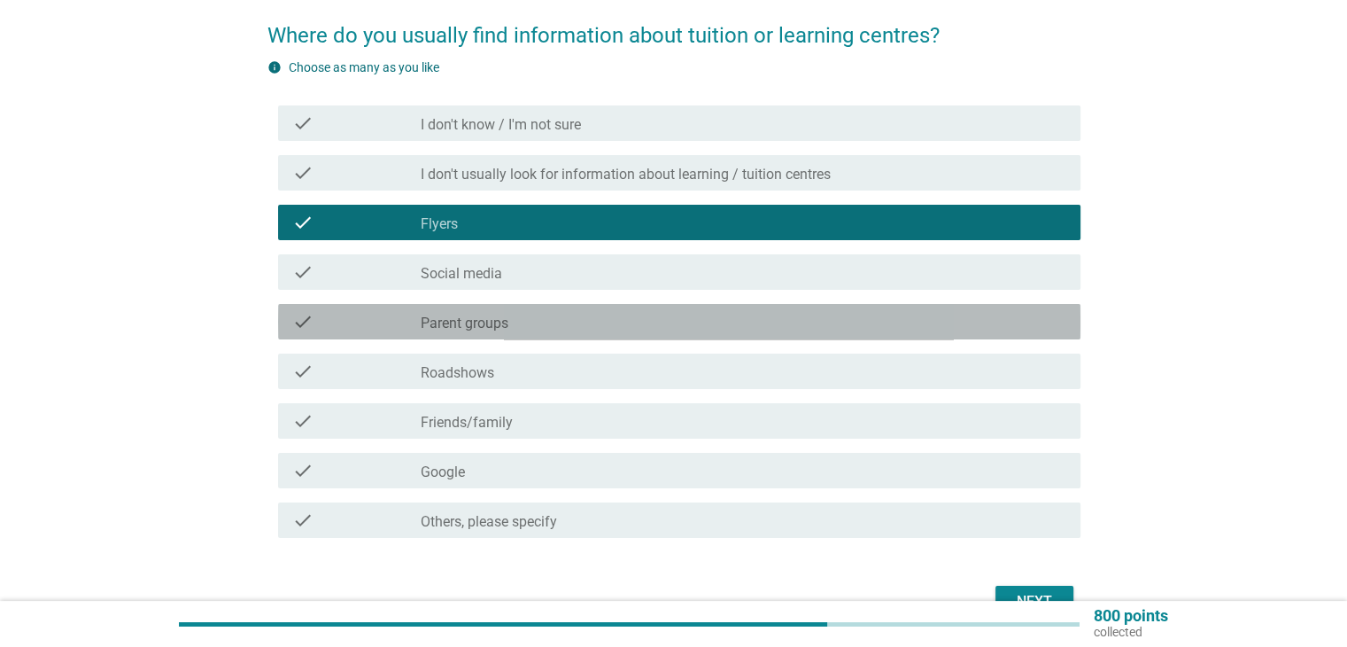
click at [873, 319] on div "check_box_outline_blank Parent groups" at bounding box center [743, 321] width 645 height 21
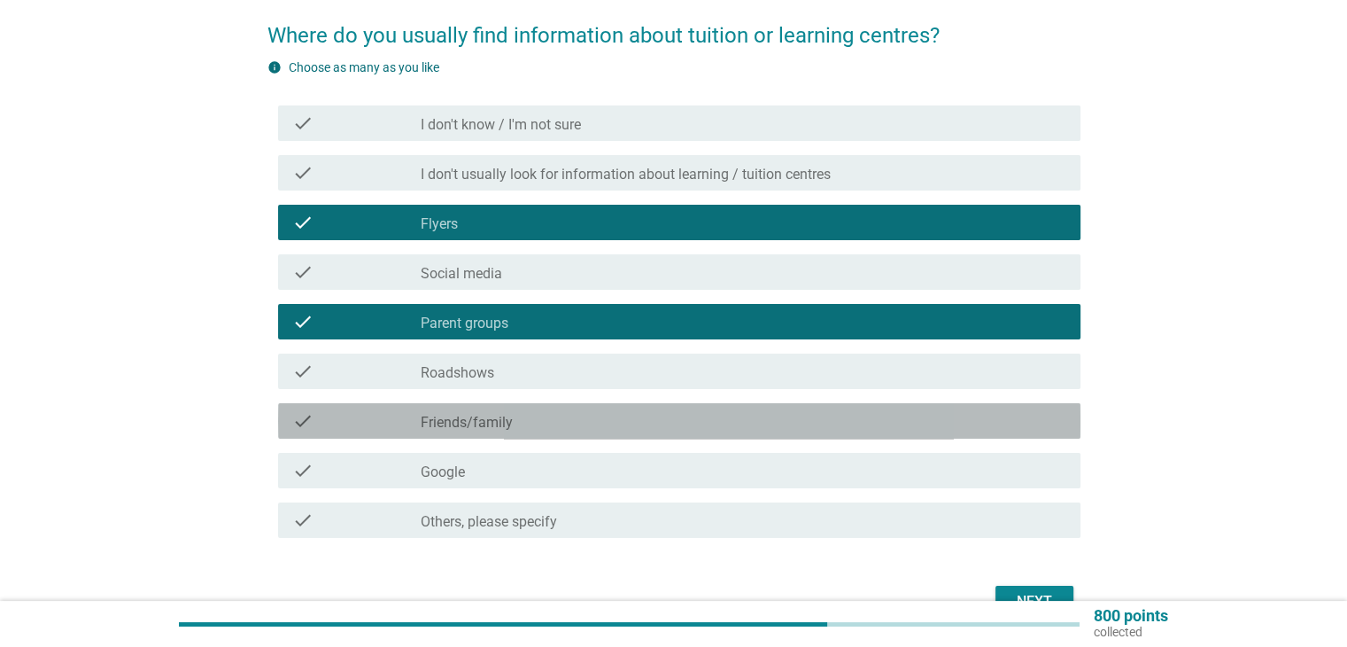
click at [863, 417] on div "check_box_outline_blank Friends/family" at bounding box center [743, 420] width 645 height 21
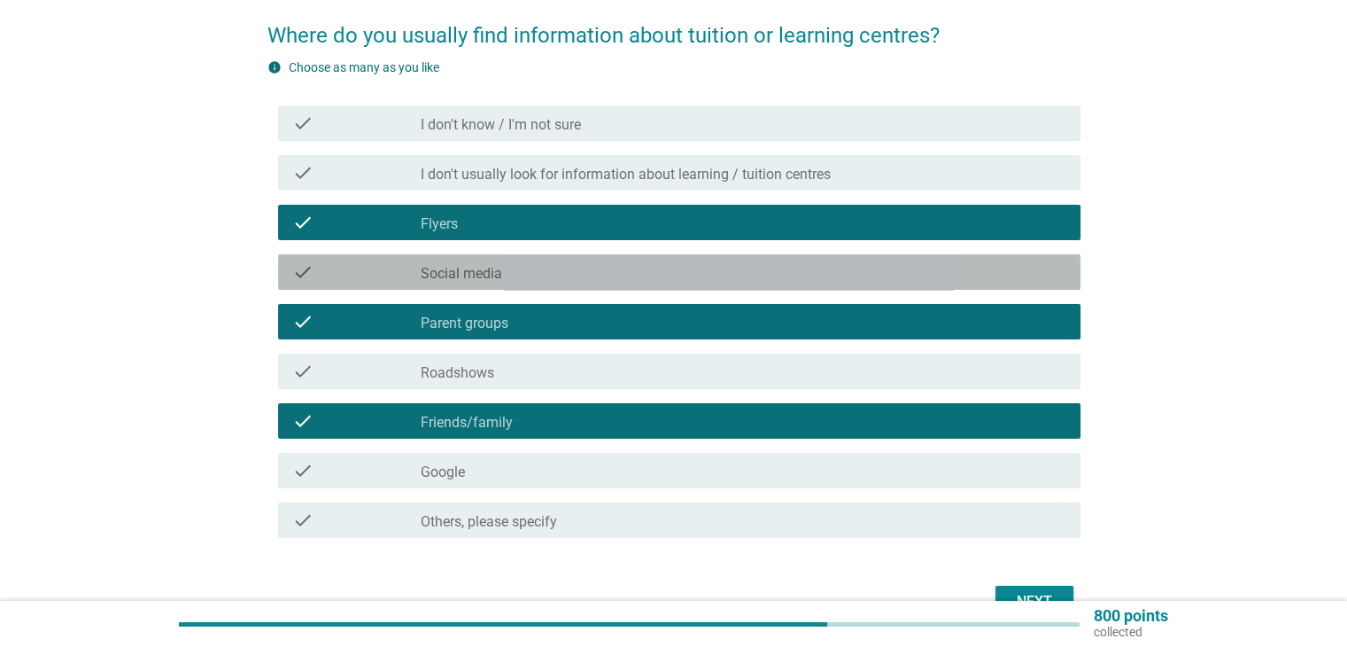
click at [845, 272] on div "check_box_outline_blank Social media" at bounding box center [743, 271] width 645 height 21
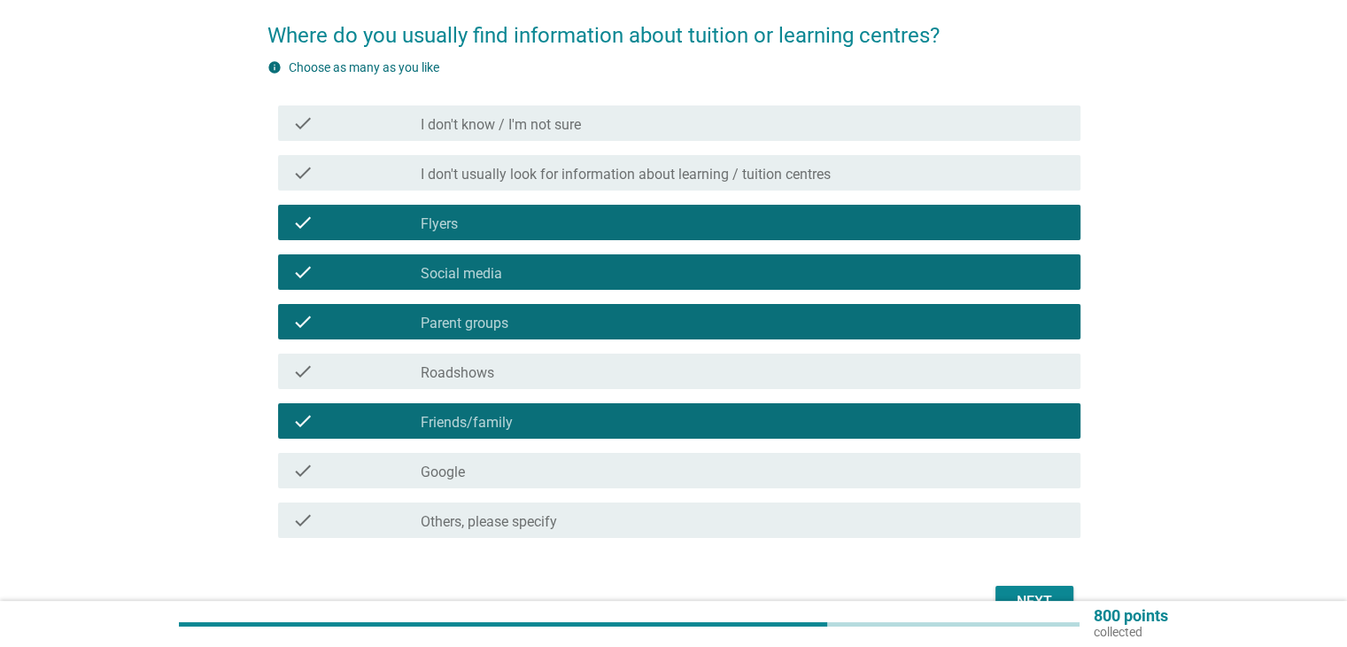
click at [1042, 584] on div "Next" at bounding box center [674, 601] width 813 height 43
click at [1045, 591] on div "Next" at bounding box center [1035, 601] width 50 height 21
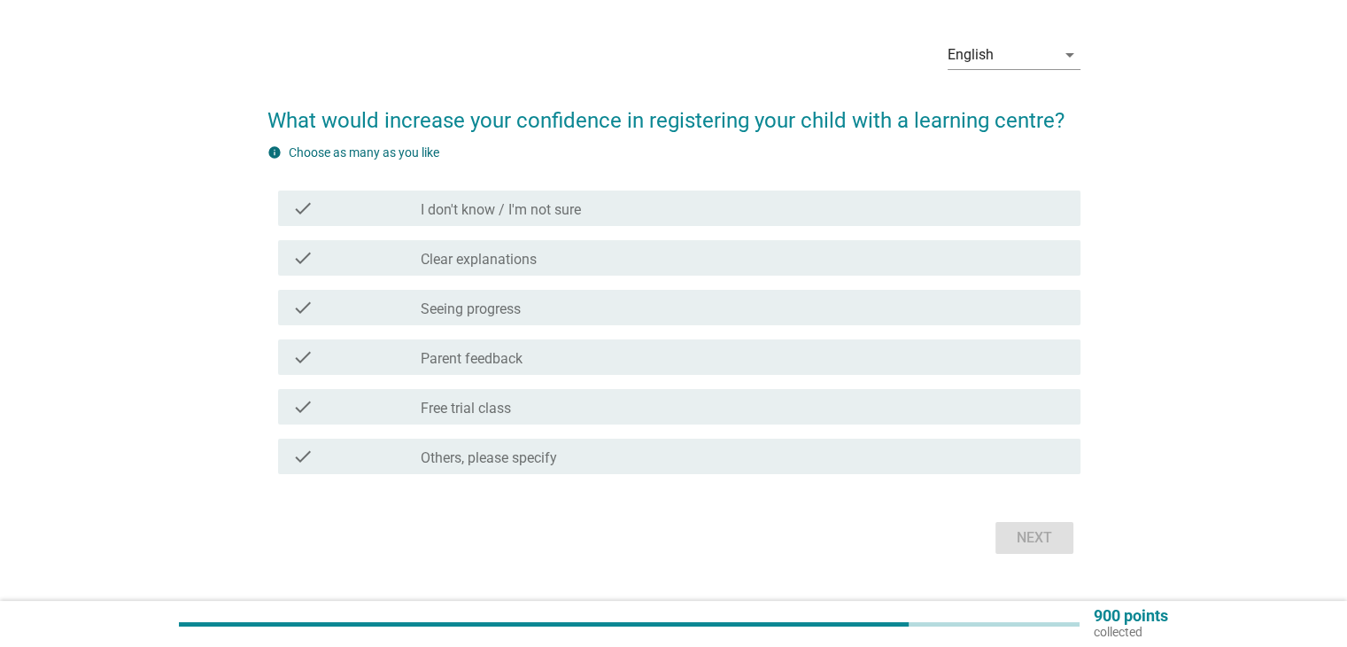
scroll to position [55, 0]
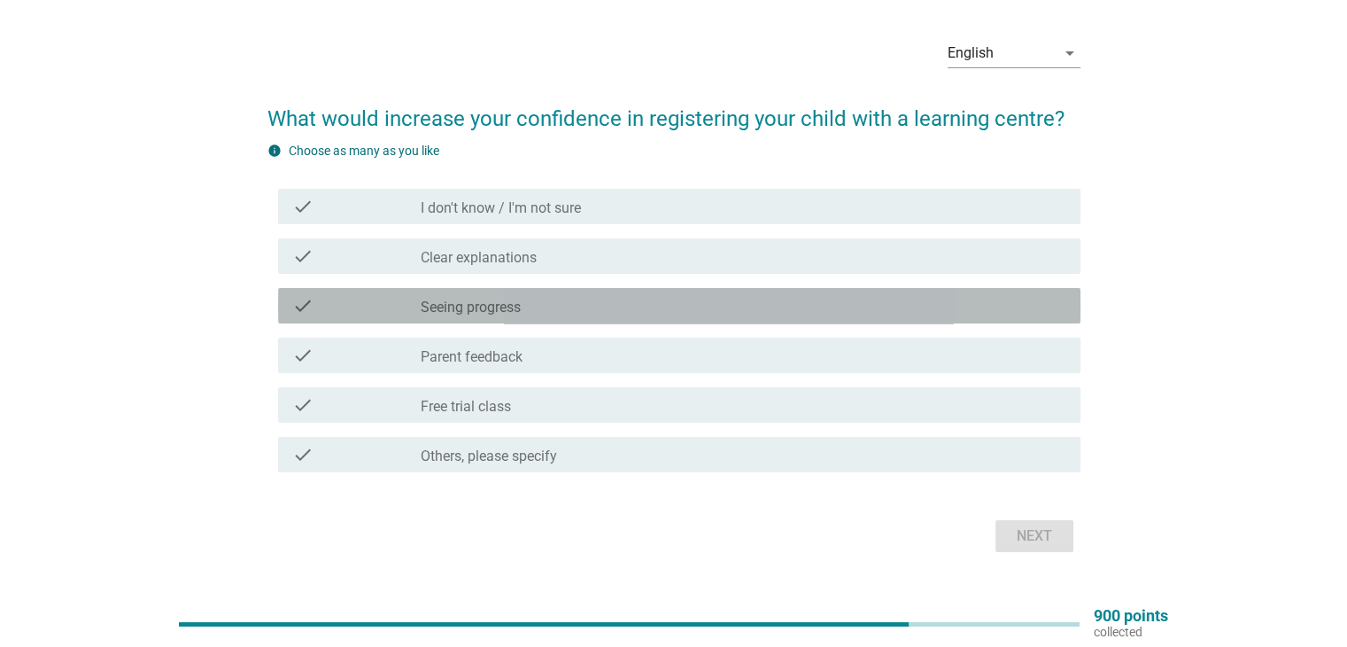
click at [622, 315] on div "check_box_outline_blank Seeing progress" at bounding box center [743, 305] width 645 height 21
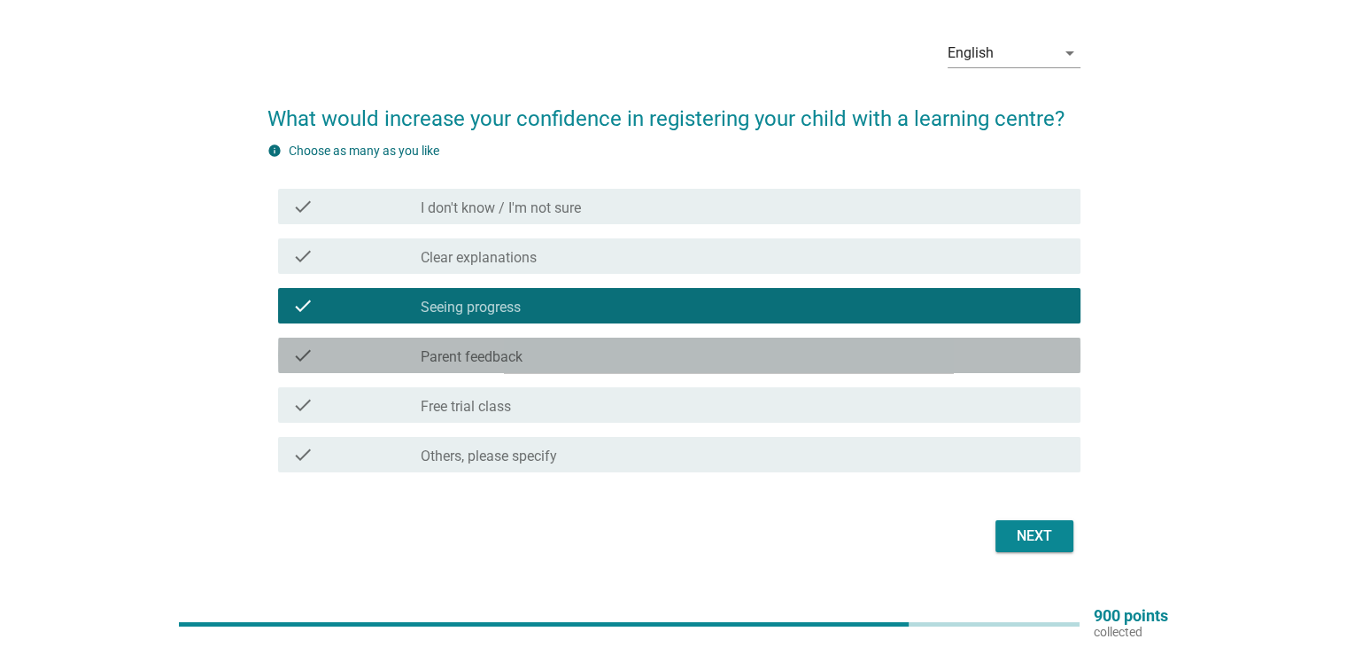
click at [632, 353] on div "check_box_outline_blank Parent feedback" at bounding box center [743, 355] width 645 height 21
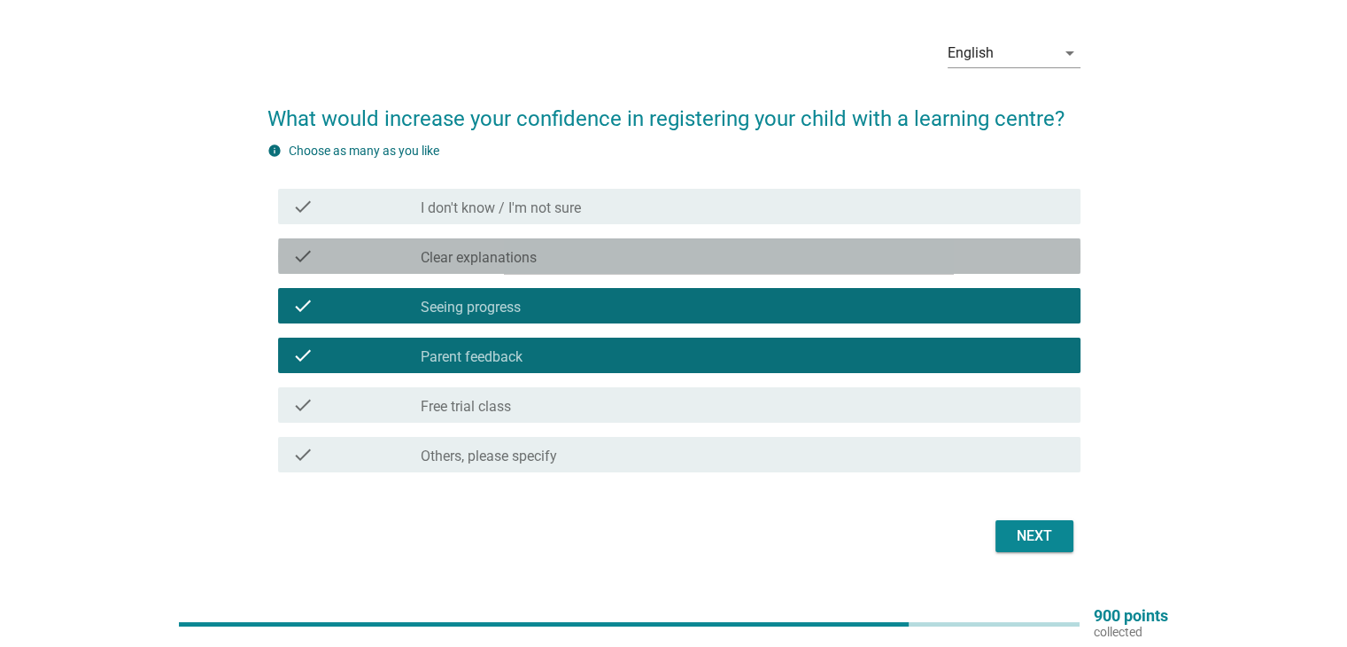
click at [682, 260] on div "check_box_outline_blank Clear explanations" at bounding box center [743, 255] width 645 height 21
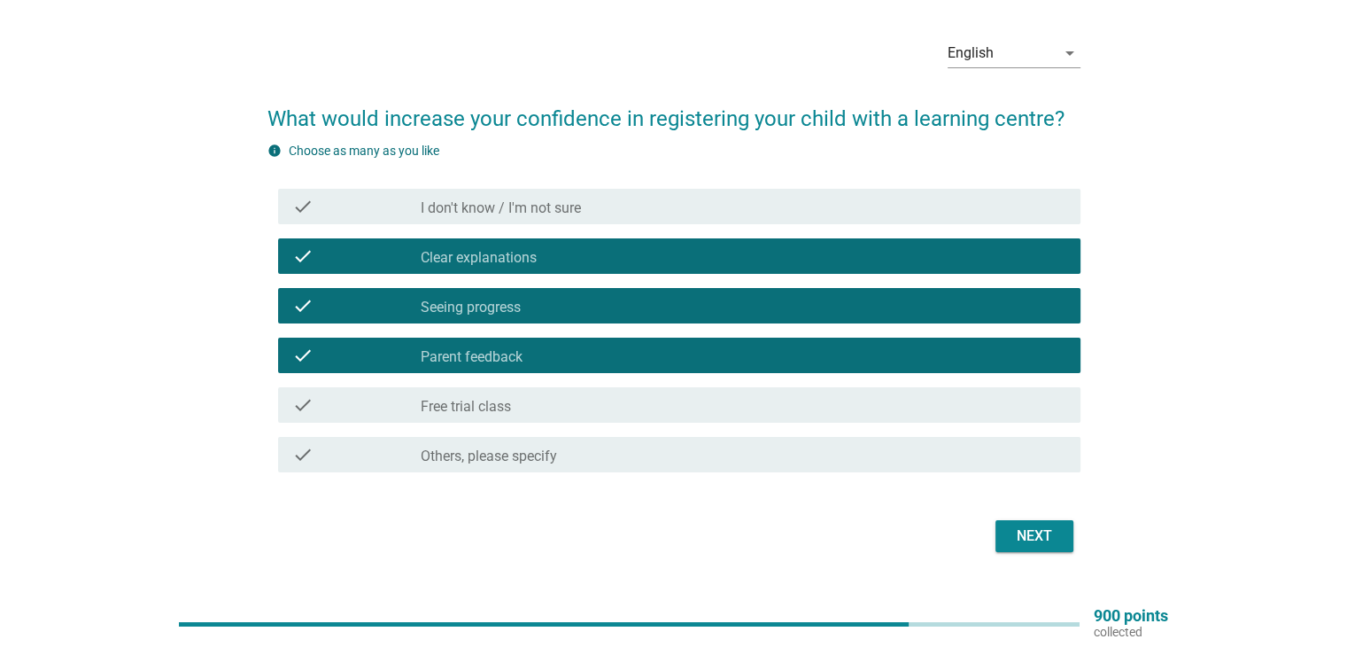
click at [1033, 536] on div "Next" at bounding box center [1035, 535] width 50 height 21
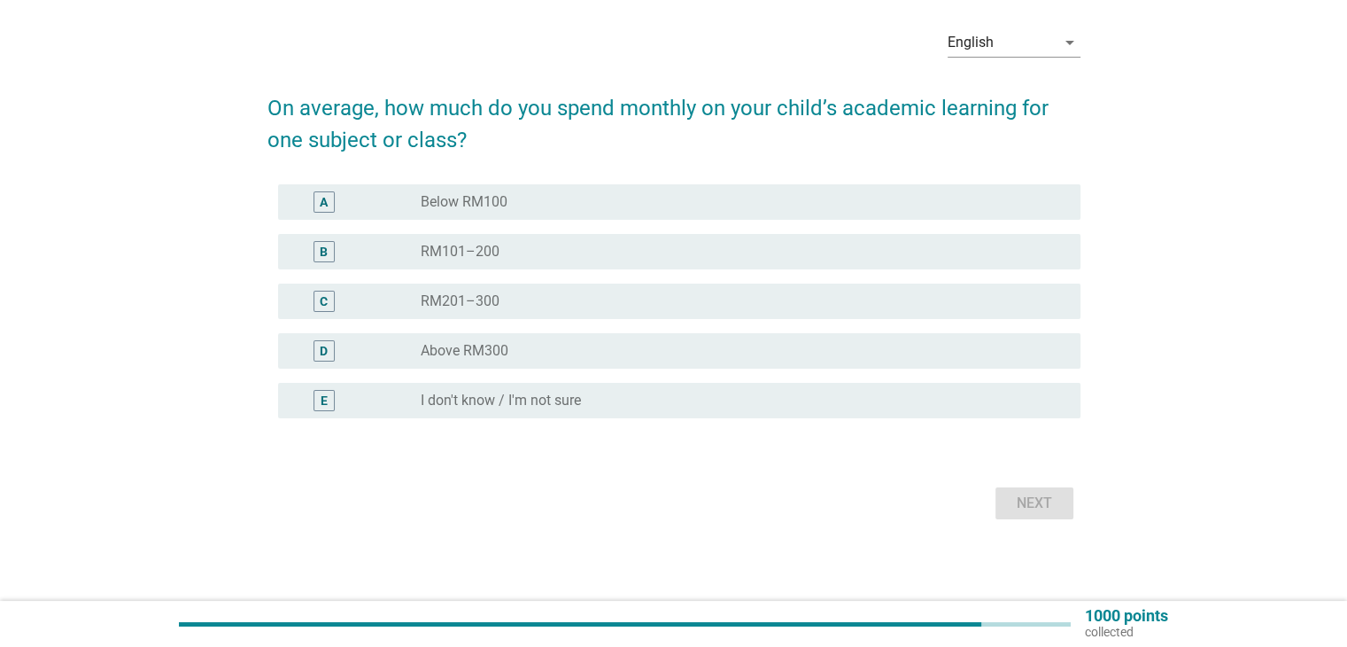
scroll to position [69, 0]
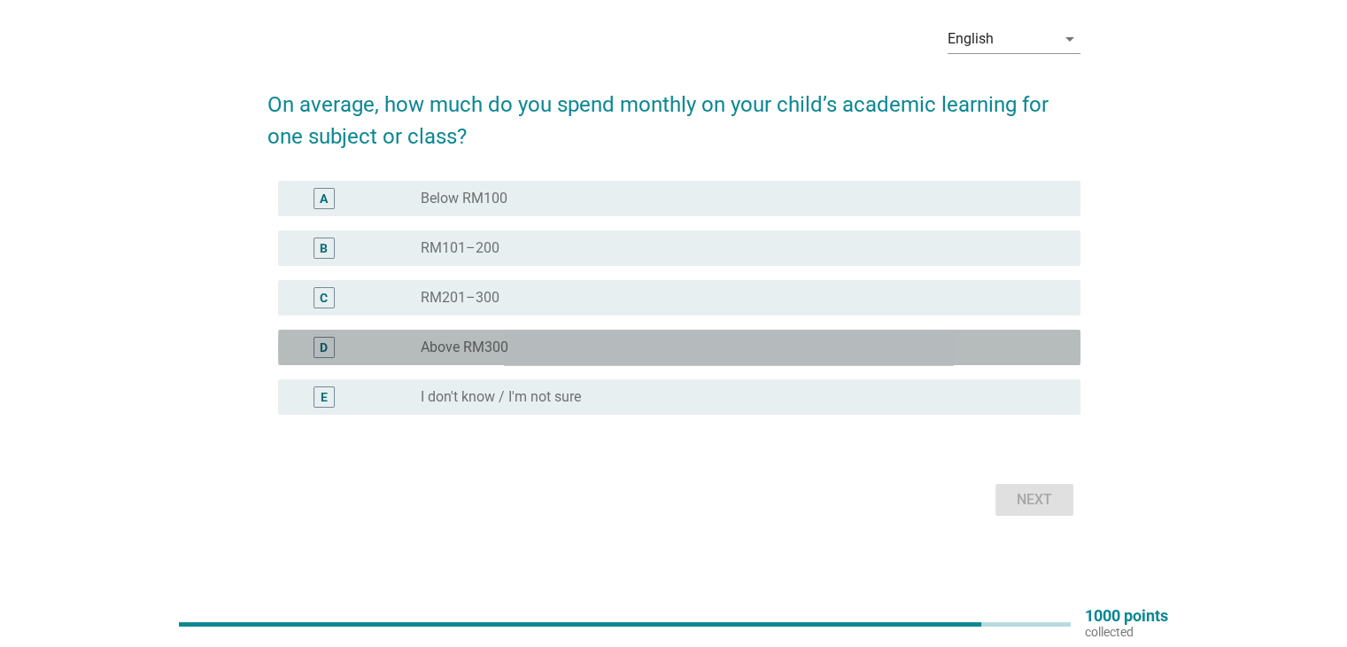
click at [514, 334] on div "D radio_button_unchecked Above RM300" at bounding box center [679, 347] width 803 height 35
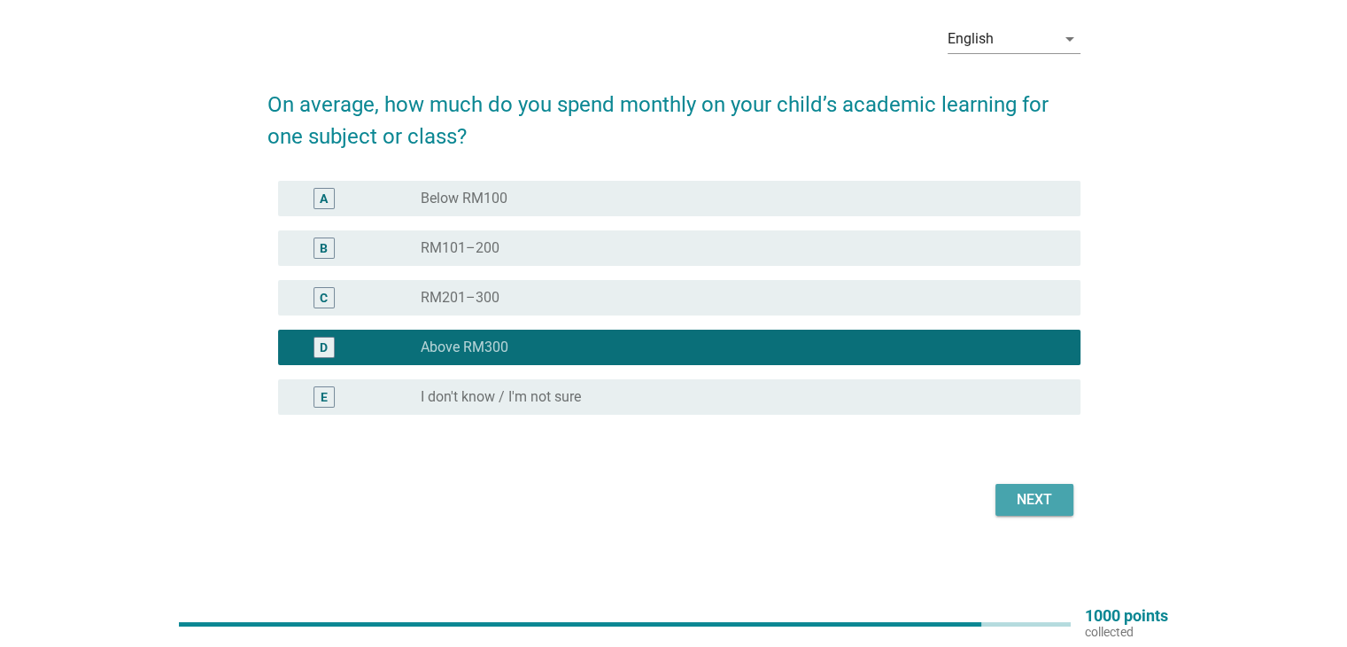
click at [1024, 504] on div "Next" at bounding box center [1035, 499] width 50 height 21
